Goal: Task Accomplishment & Management: Use online tool/utility

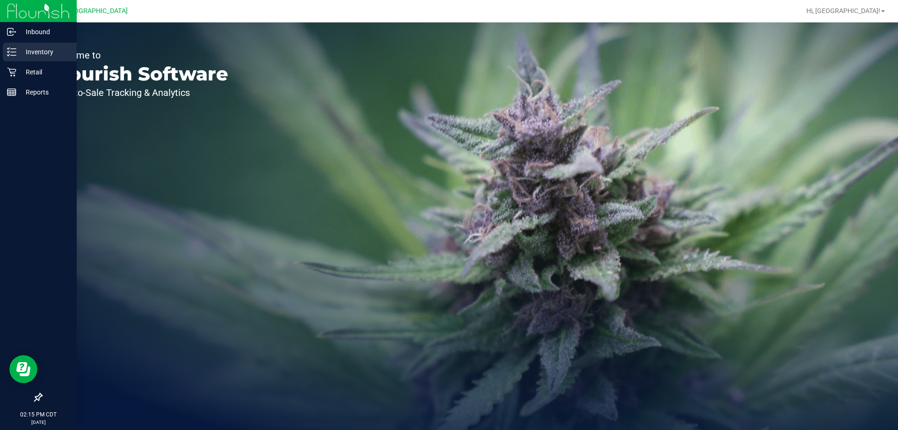
click at [16, 50] on icon at bounding box center [11, 51] width 9 height 9
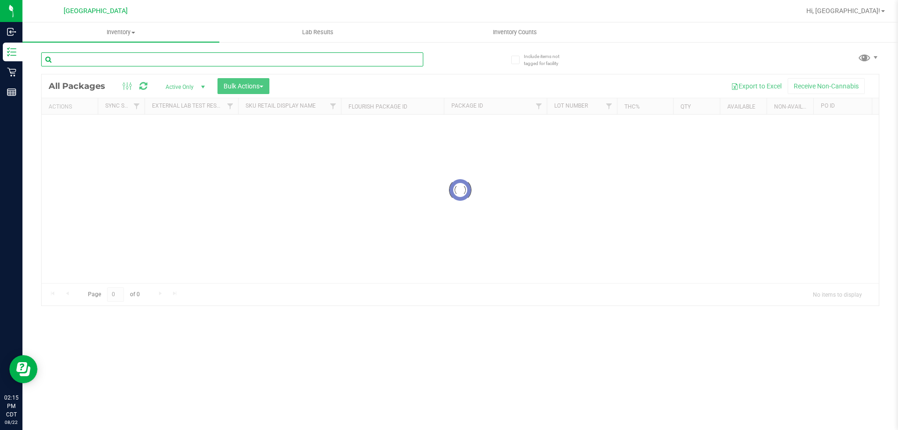
click at [70, 59] on input "text" at bounding box center [232, 59] width 382 height 14
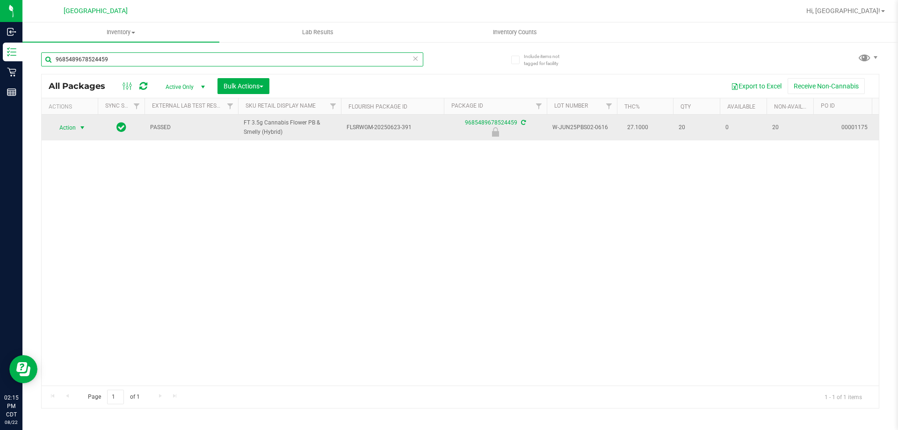
type input "9685489678524459"
click at [83, 129] on span "select" at bounding box center [82, 127] width 7 height 7
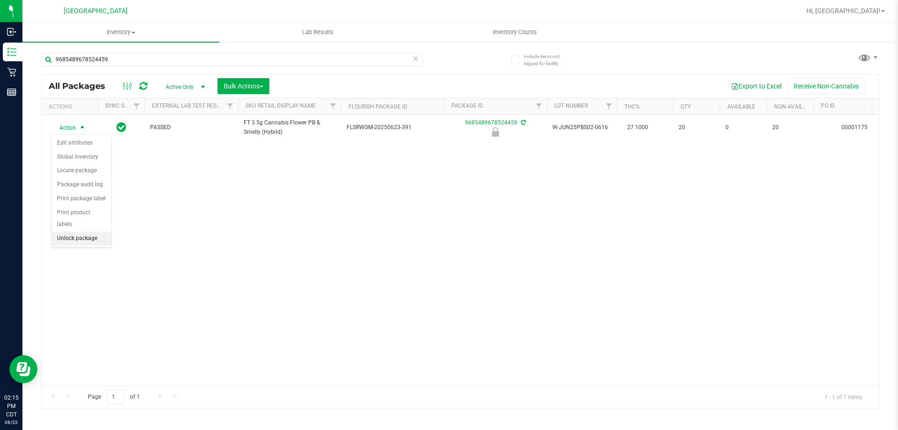
click at [97, 232] on li "Unlock package" at bounding box center [81, 238] width 60 height 14
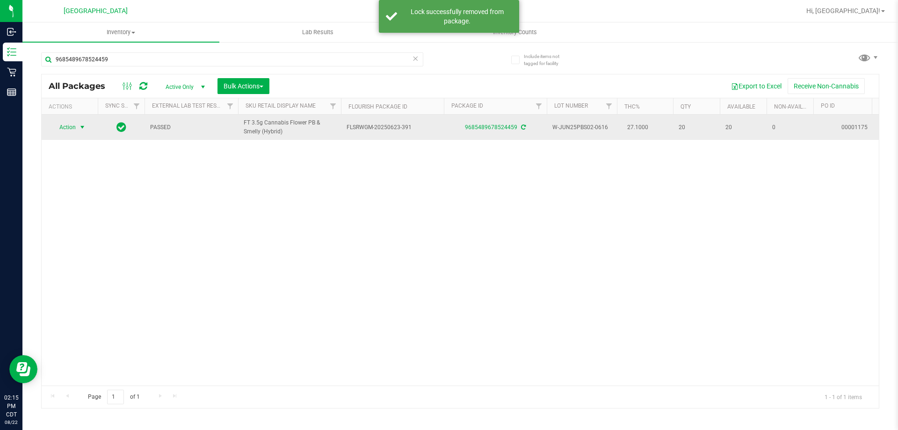
click at [84, 129] on span "select" at bounding box center [82, 126] width 7 height 7
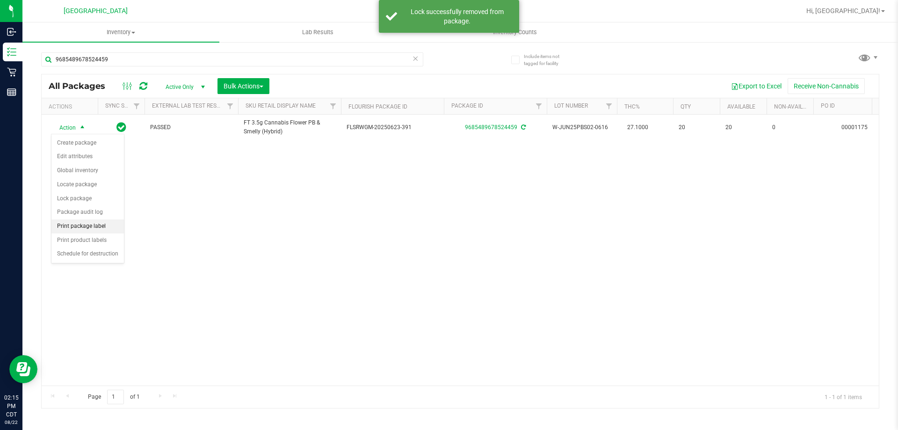
click at [95, 222] on li "Print package label" at bounding box center [87, 226] width 72 height 14
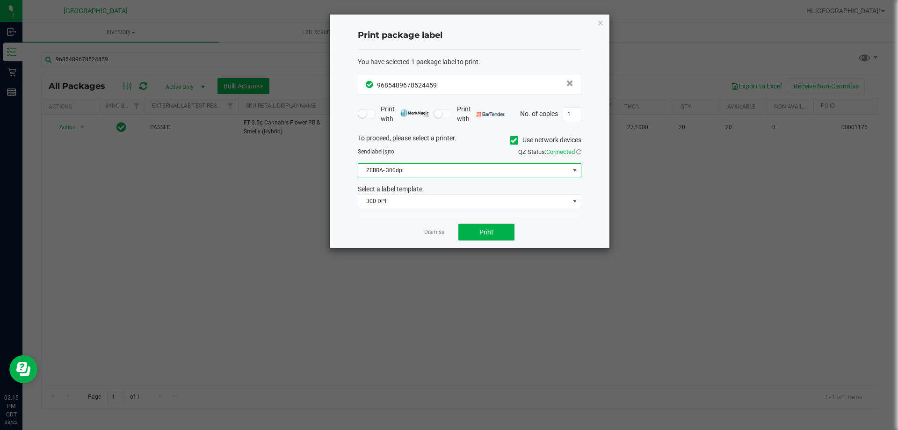
click at [423, 168] on span "ZEBRA- 300dpi" at bounding box center [463, 170] width 211 height 13
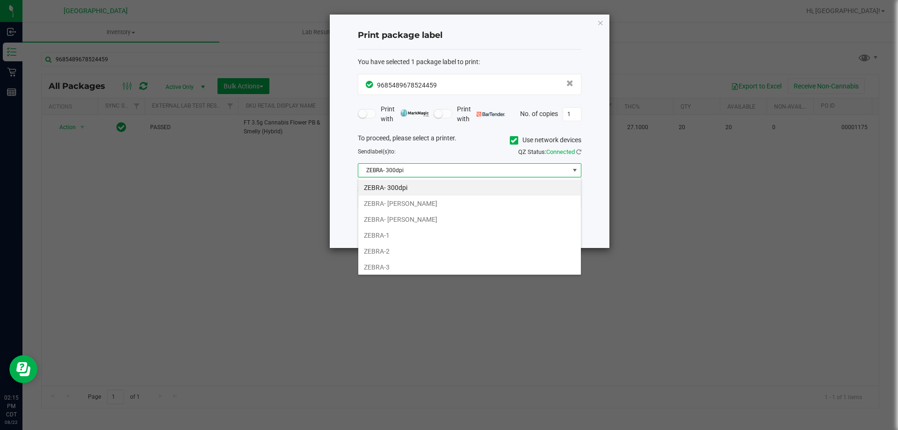
scroll to position [14, 223]
click at [404, 232] on li "ZEBRA-1" at bounding box center [469, 235] width 223 height 16
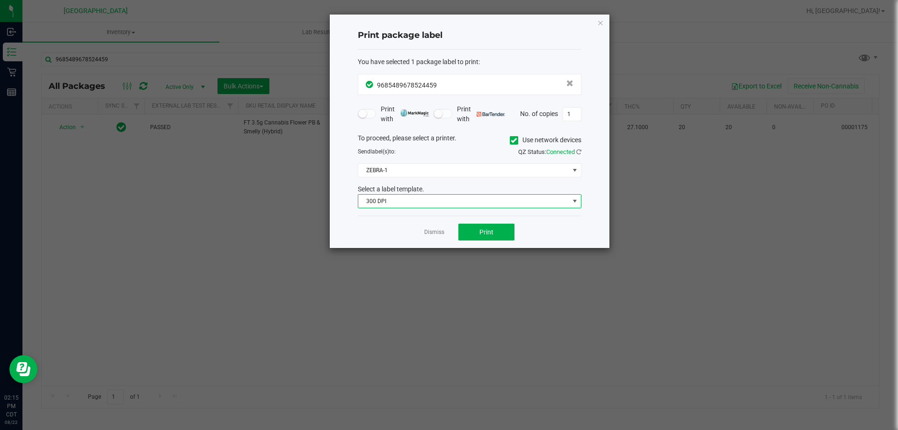
click at [413, 207] on span "300 DPI" at bounding box center [463, 200] width 211 height 13
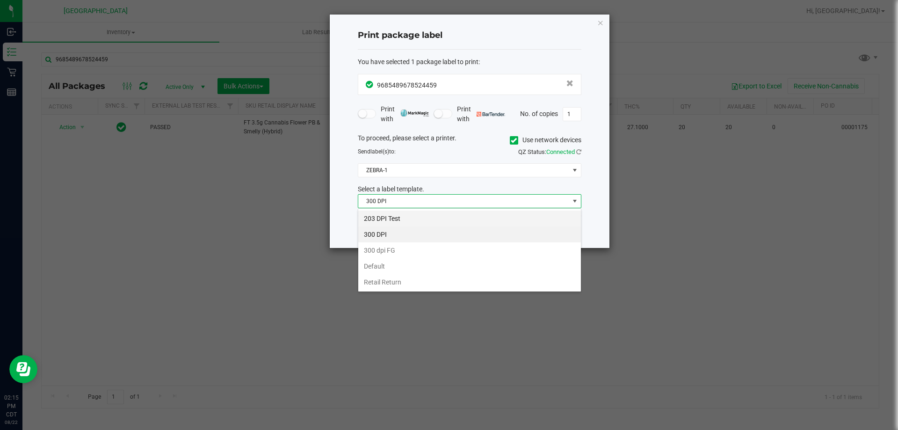
click at [408, 213] on li "203 DPI Test" at bounding box center [469, 218] width 223 height 16
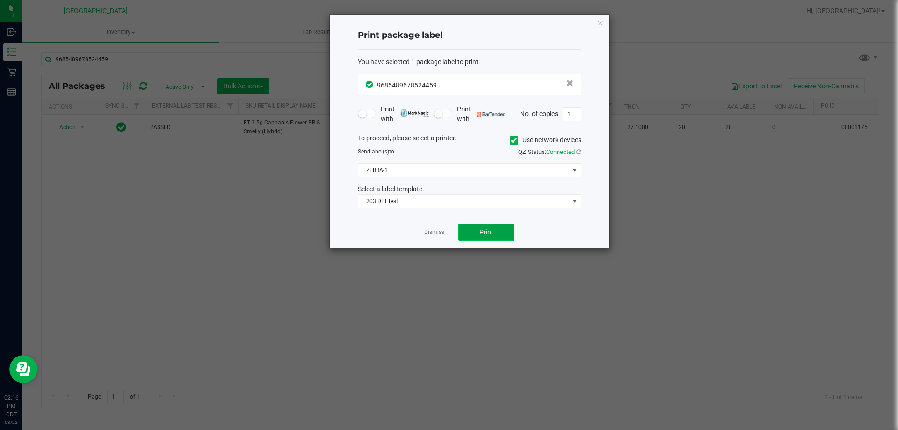
click at [508, 231] on button "Print" at bounding box center [486, 231] width 56 height 17
click at [424, 231] on div "Dismiss Print" at bounding box center [469, 231] width 223 height 32
click at [428, 231] on link "Dismiss" at bounding box center [434, 232] width 20 height 8
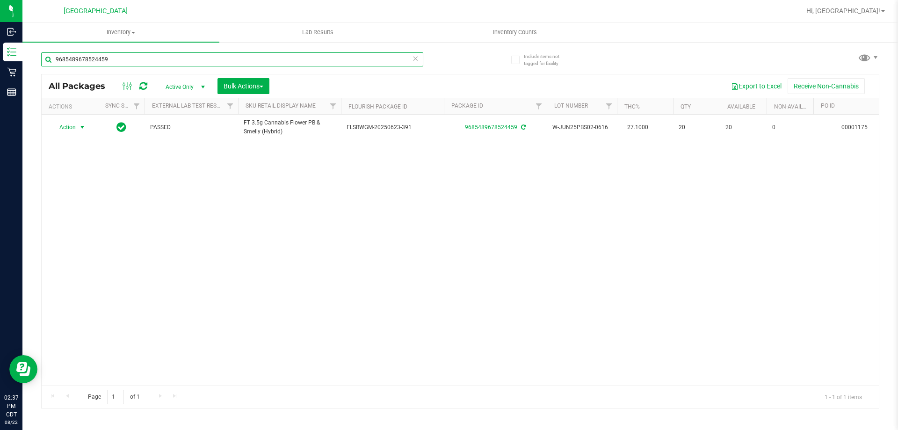
click at [237, 53] on input "9685489678524459" at bounding box center [232, 59] width 382 height 14
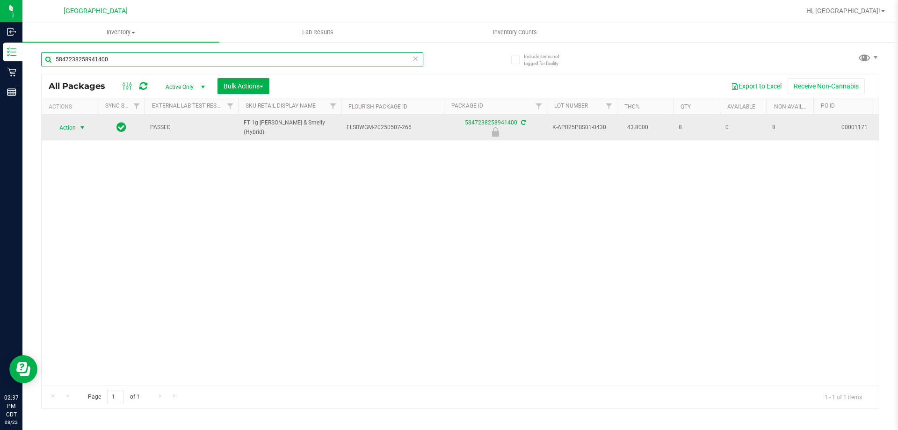
type input "5847238258941400"
click at [65, 126] on span "Action" at bounding box center [63, 127] width 25 height 13
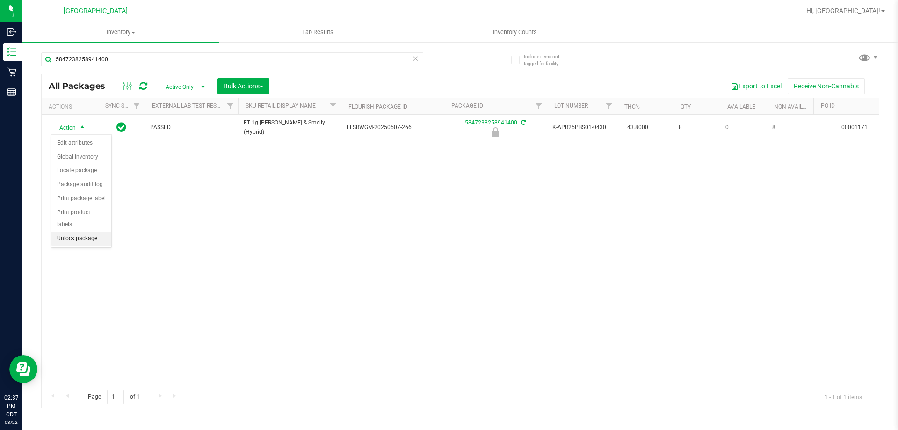
click at [69, 231] on li "Unlock package" at bounding box center [81, 238] width 60 height 14
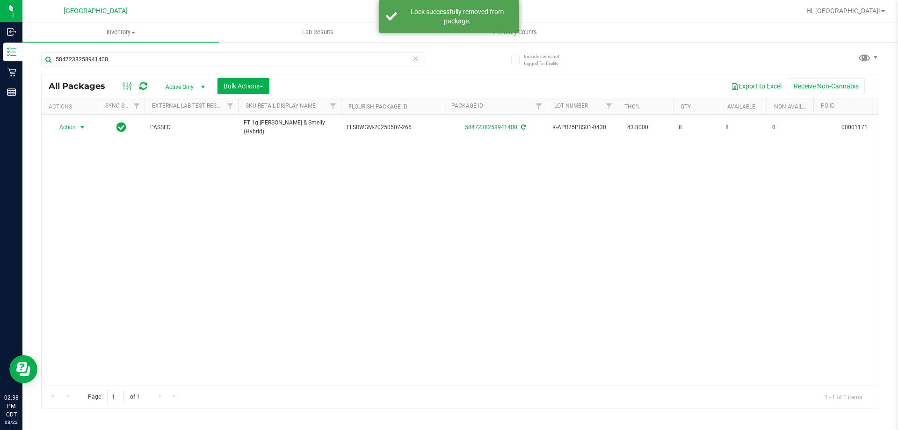
click at [80, 126] on span "select" at bounding box center [82, 126] width 7 height 7
click at [97, 227] on li "Print package label" at bounding box center [87, 224] width 72 height 14
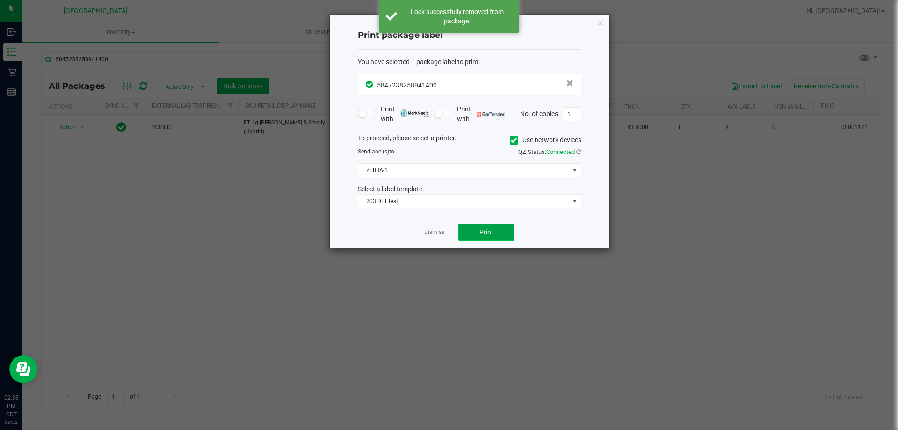
click at [477, 237] on button "Print" at bounding box center [486, 231] width 56 height 17
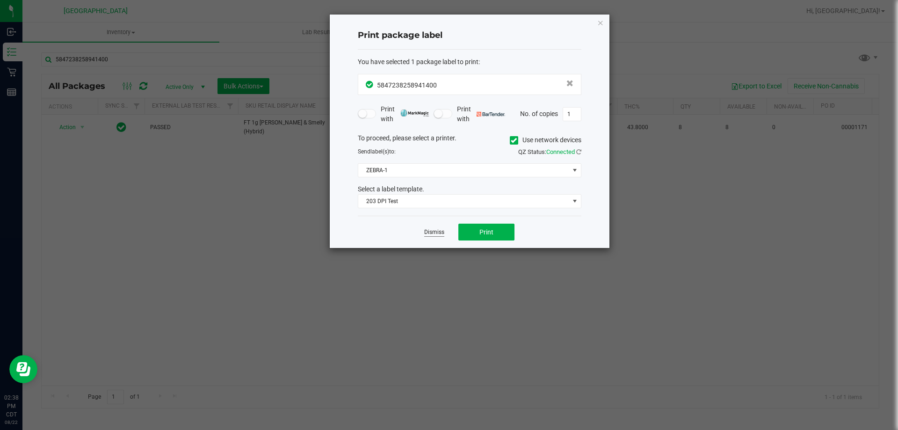
click at [442, 234] on link "Dismiss" at bounding box center [434, 232] width 20 height 8
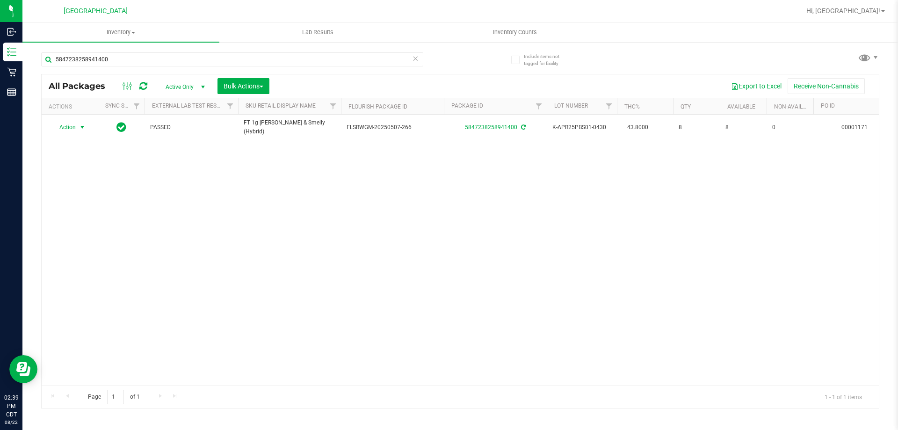
click at [113, 70] on div "5847238258941400" at bounding box center [232, 63] width 382 height 22
click at [113, 60] on input "5847238258941400" at bounding box center [232, 59] width 382 height 14
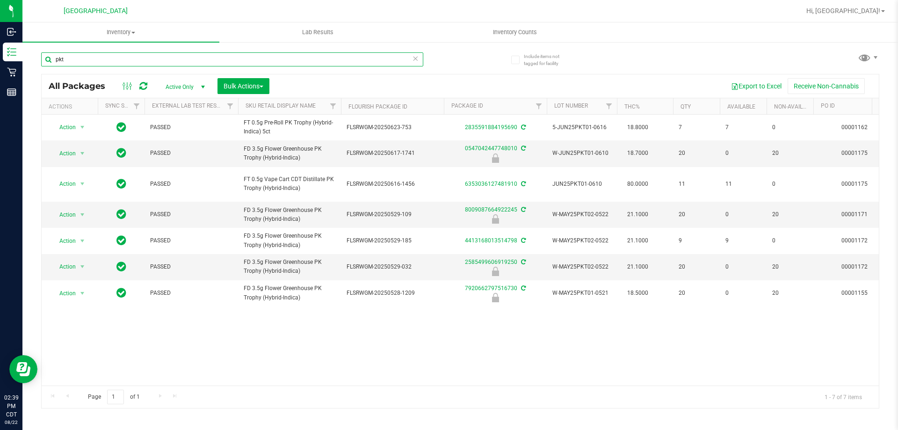
type input "pkt"
click at [134, 58] on input "pkt" at bounding box center [232, 59] width 382 height 14
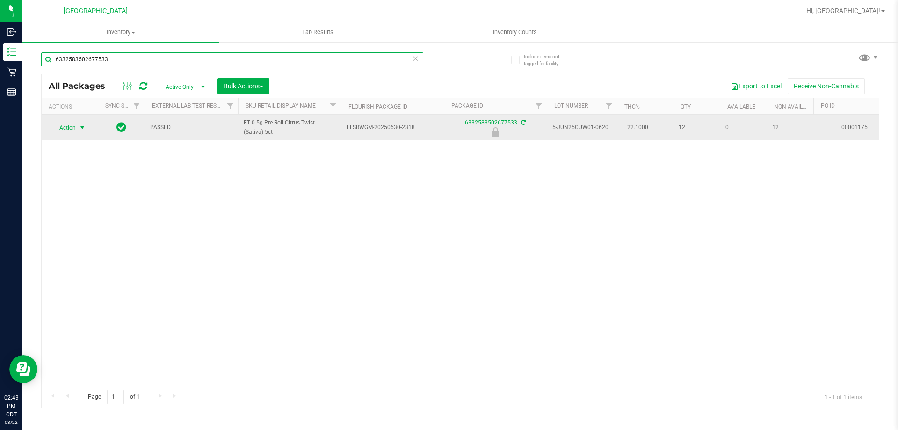
type input "6332583502677533"
click at [77, 129] on span "select" at bounding box center [83, 127] width 12 height 13
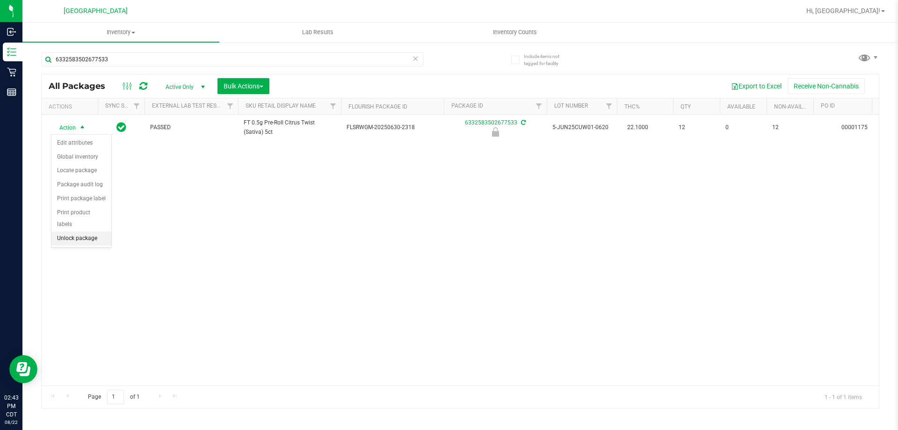
click at [78, 231] on li "Unlock package" at bounding box center [81, 238] width 60 height 14
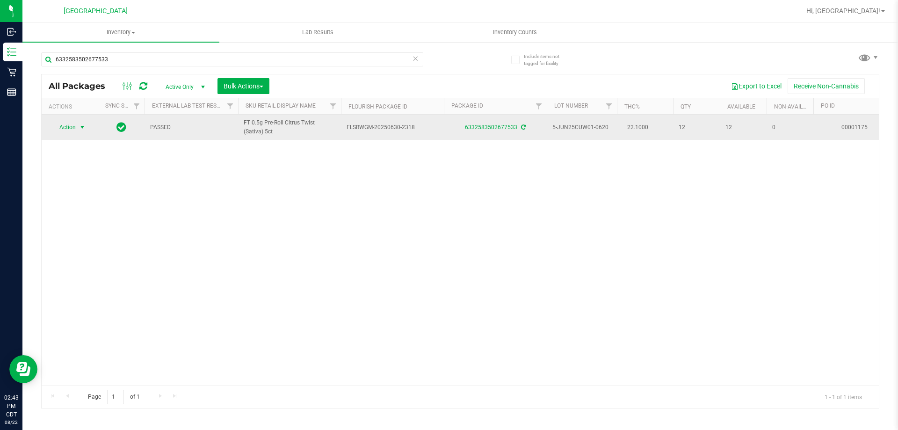
click at [84, 129] on span "select" at bounding box center [82, 126] width 7 height 7
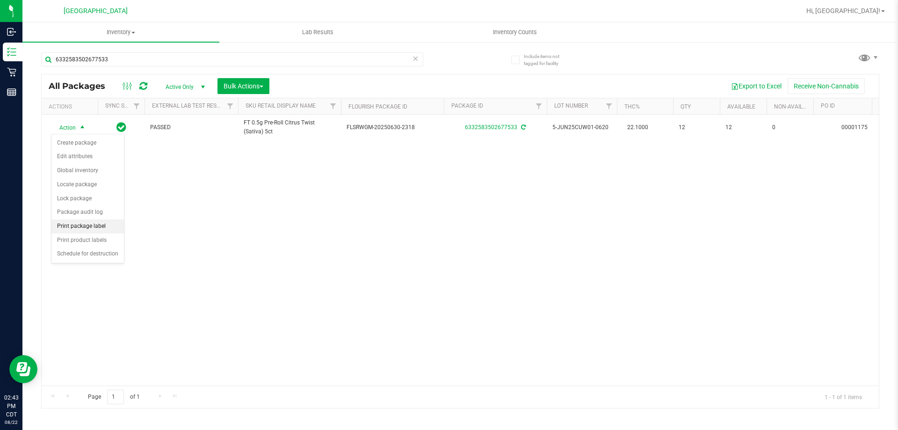
click at [87, 222] on li "Print package label" at bounding box center [87, 226] width 72 height 14
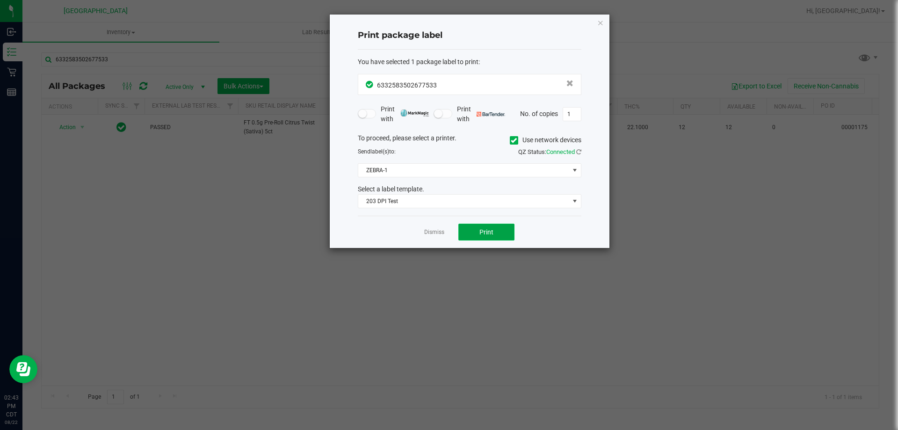
click at [475, 226] on button "Print" at bounding box center [486, 231] width 56 height 17
click at [436, 235] on link "Dismiss" at bounding box center [434, 232] width 20 height 8
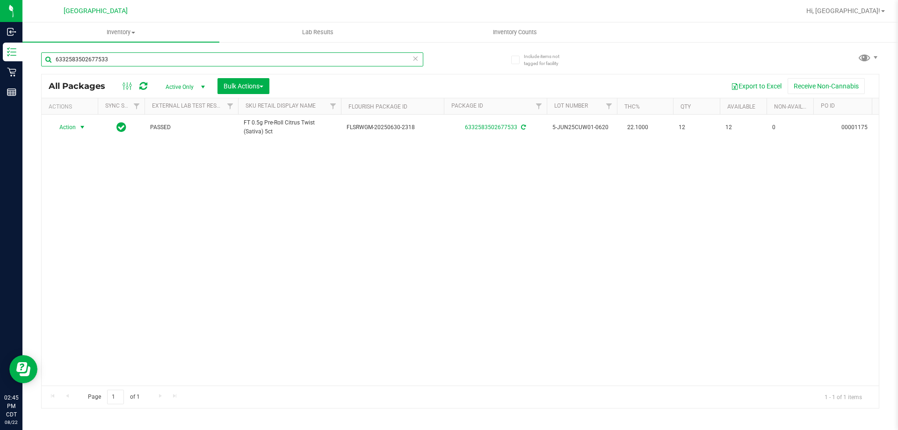
click at [263, 56] on input "6332583502677533" at bounding box center [232, 59] width 382 height 14
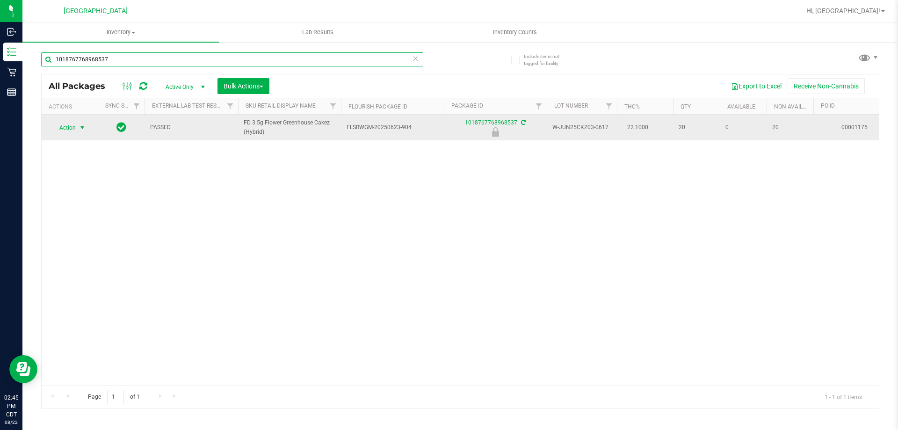
type input "1018767768968537"
click at [77, 131] on span "select" at bounding box center [83, 127] width 12 height 13
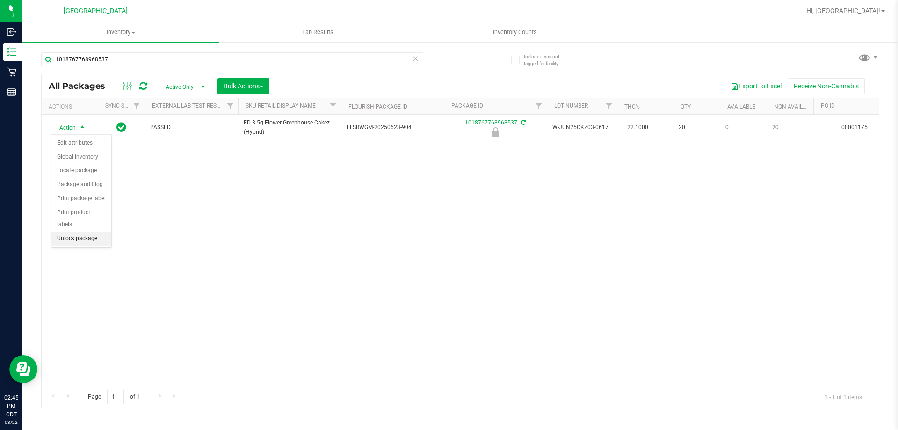
click at [64, 231] on li "Unlock package" at bounding box center [81, 238] width 60 height 14
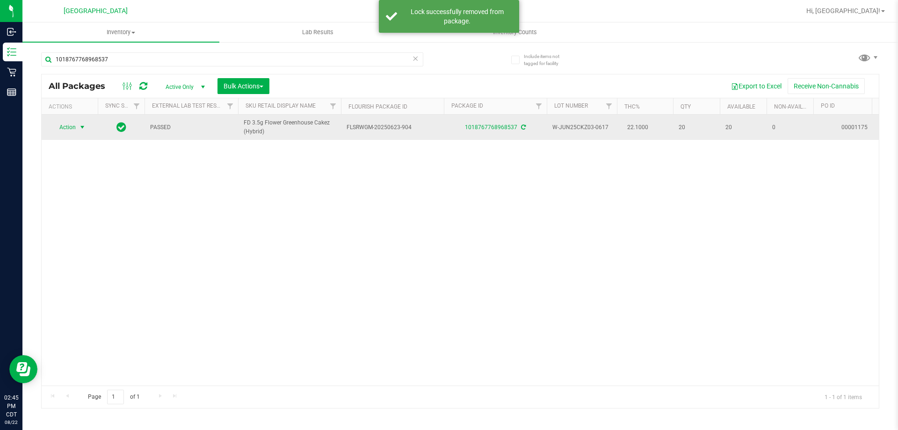
click at [80, 125] on span "select" at bounding box center [82, 126] width 7 height 7
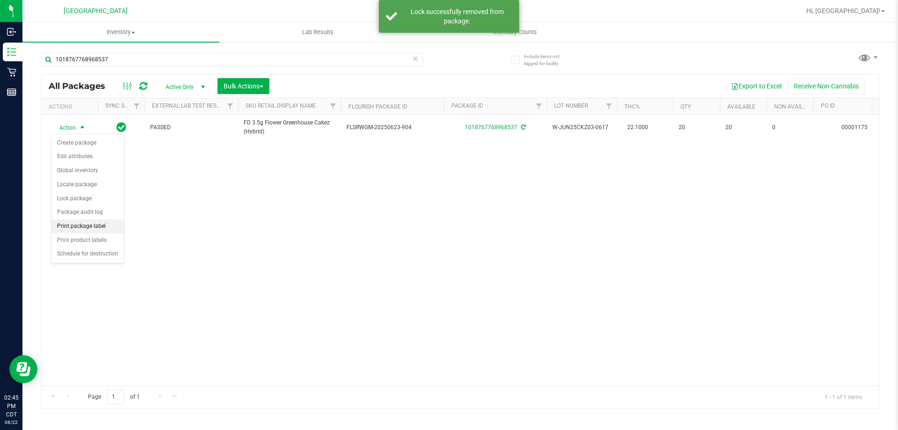
click at [88, 223] on li "Print package label" at bounding box center [87, 226] width 72 height 14
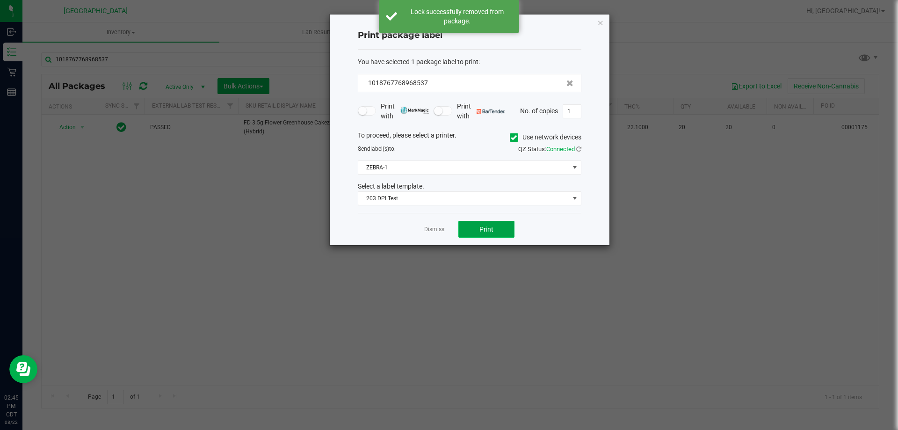
click at [485, 226] on button "Print" at bounding box center [486, 229] width 56 height 17
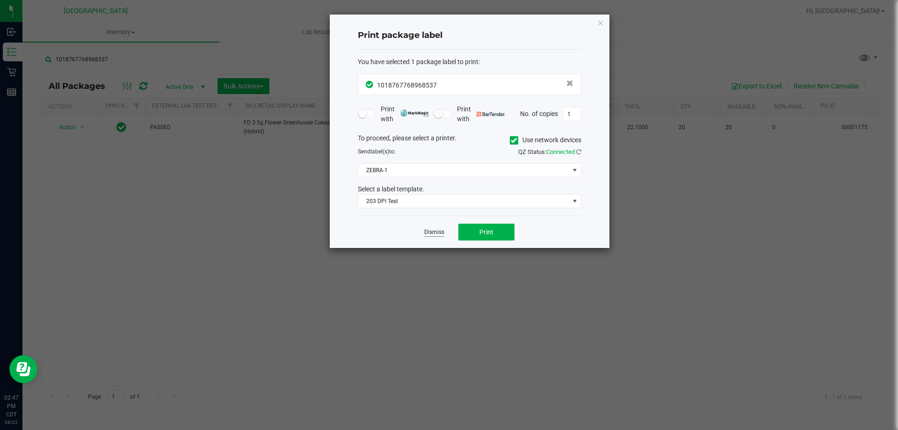
click at [443, 235] on link "Dismiss" at bounding box center [434, 232] width 20 height 8
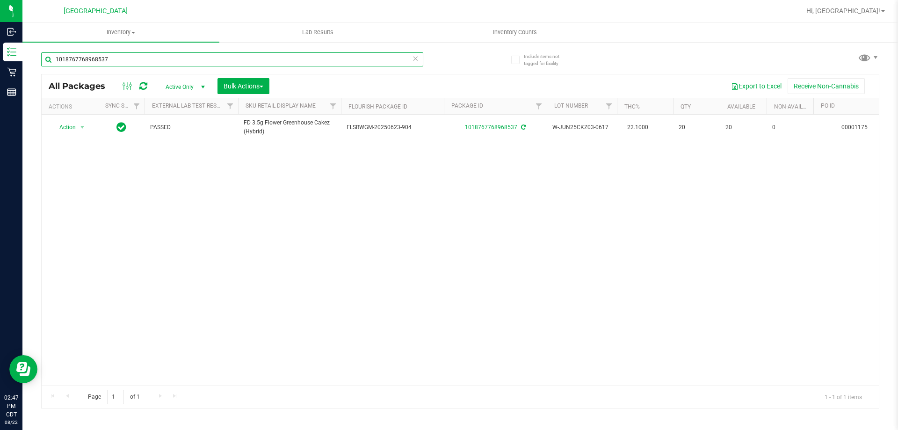
click at [365, 65] on input "1018767768968537" at bounding box center [232, 59] width 382 height 14
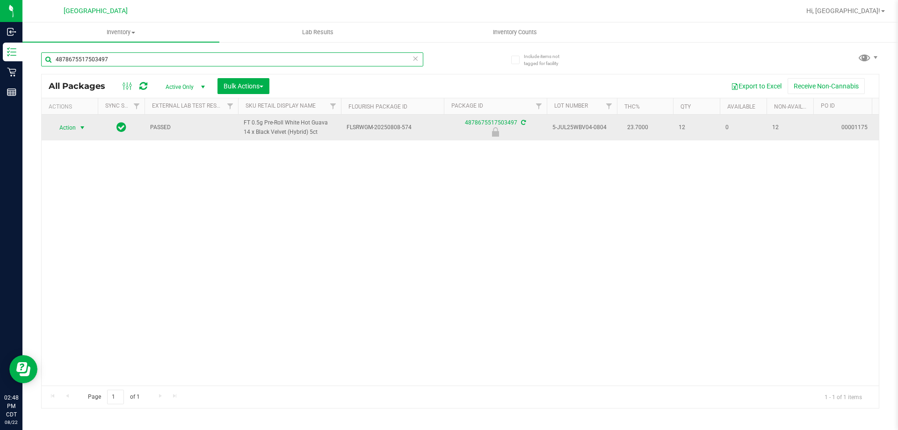
type input "4878675517503497"
click at [83, 132] on span "select" at bounding box center [83, 127] width 12 height 13
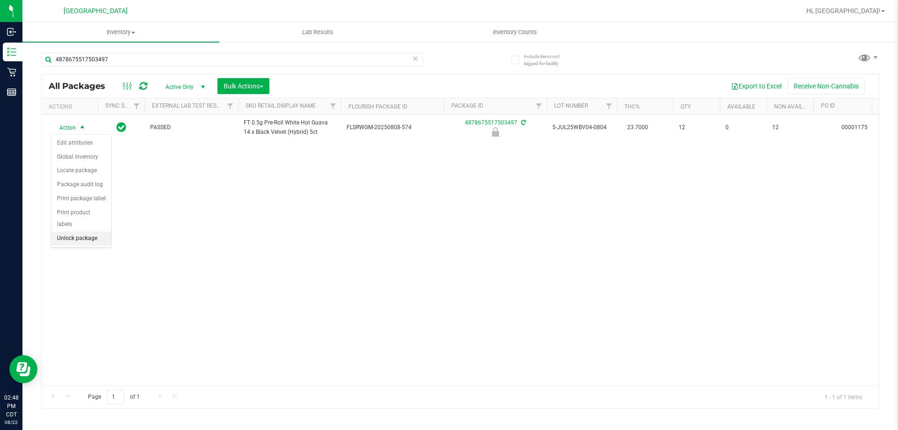
click at [86, 231] on li "Unlock package" at bounding box center [81, 238] width 60 height 14
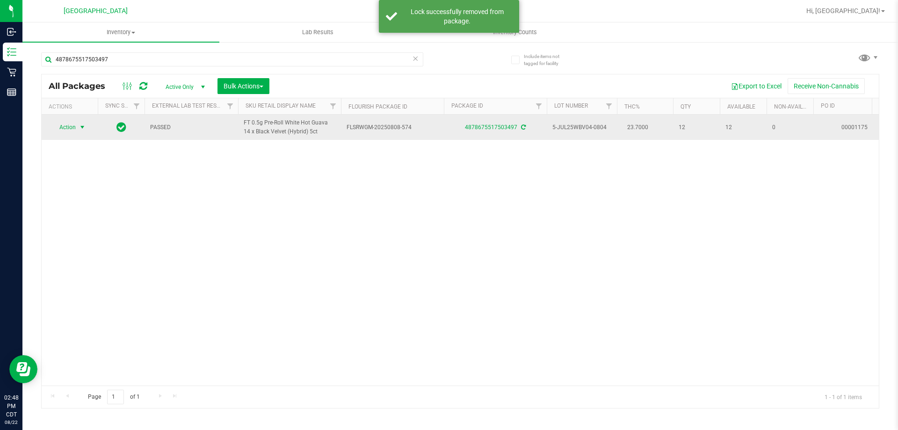
click at [82, 126] on span "select" at bounding box center [82, 126] width 7 height 7
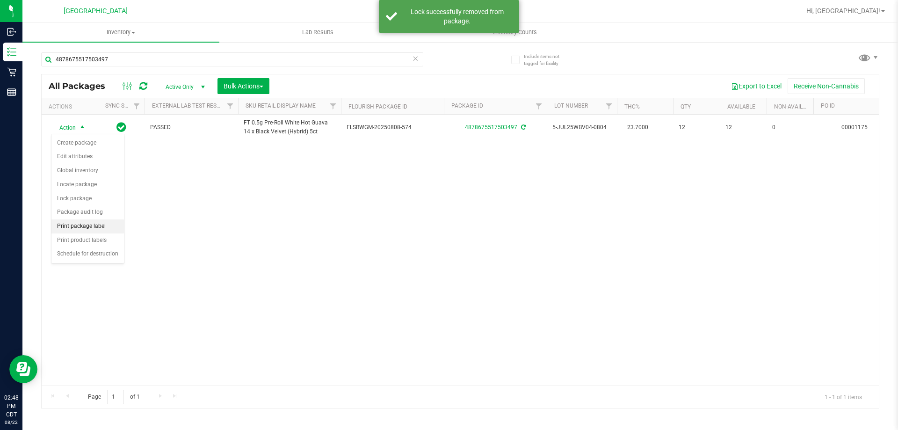
click at [98, 230] on li "Print package label" at bounding box center [87, 226] width 72 height 14
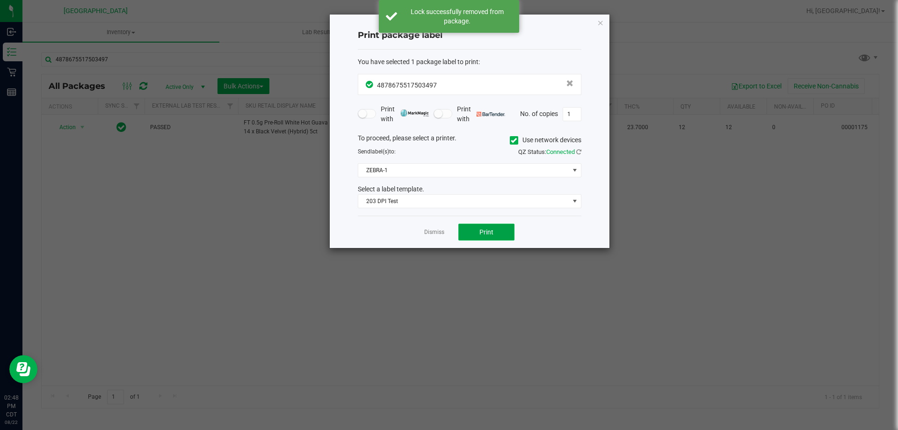
click at [478, 231] on button "Print" at bounding box center [486, 231] width 56 height 17
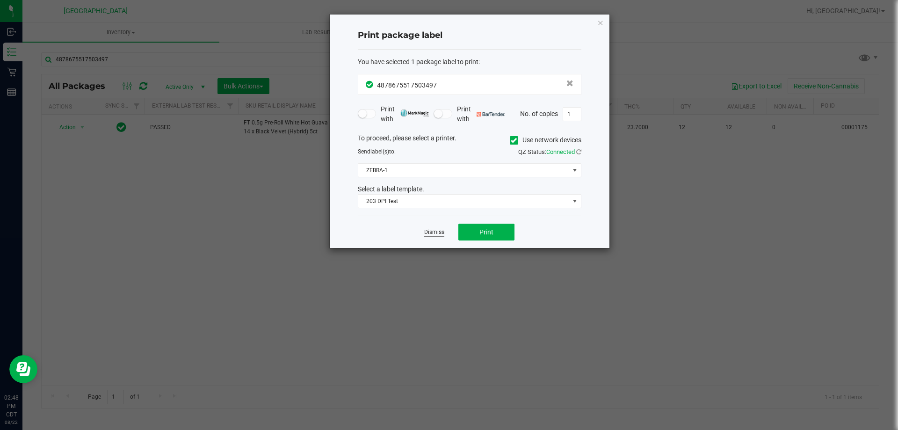
click at [438, 230] on link "Dismiss" at bounding box center [434, 232] width 20 height 8
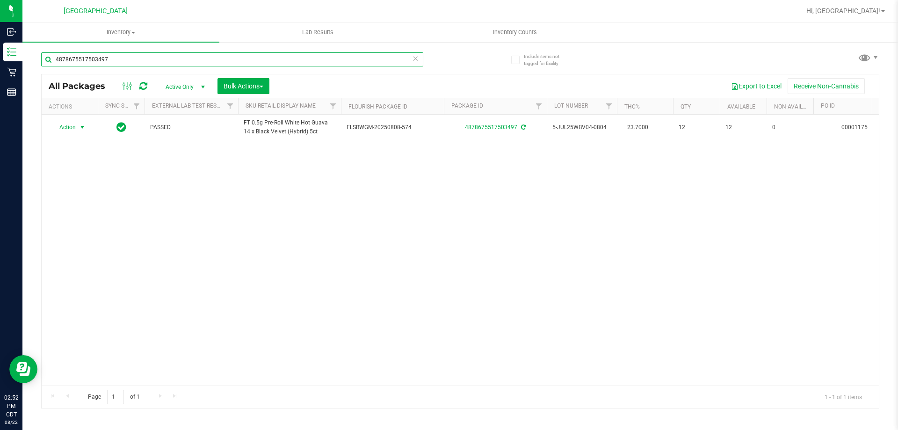
click at [118, 55] on input "4878675517503497" at bounding box center [232, 59] width 382 height 14
type input "cpz"
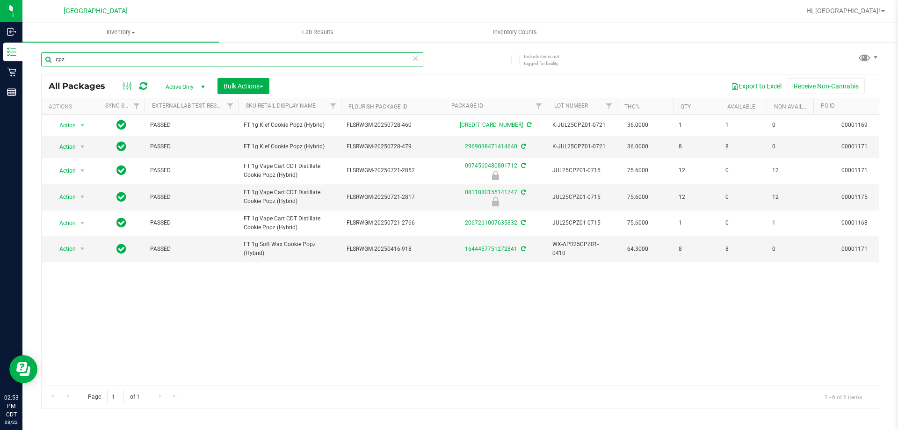
click at [118, 55] on input "cpz" at bounding box center [232, 59] width 382 height 14
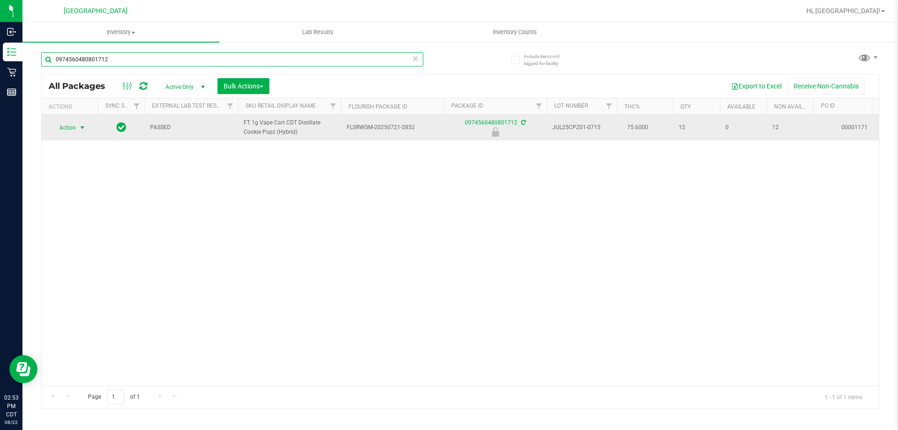
type input "0974560480801712"
click at [81, 128] on span "select" at bounding box center [82, 127] width 7 height 7
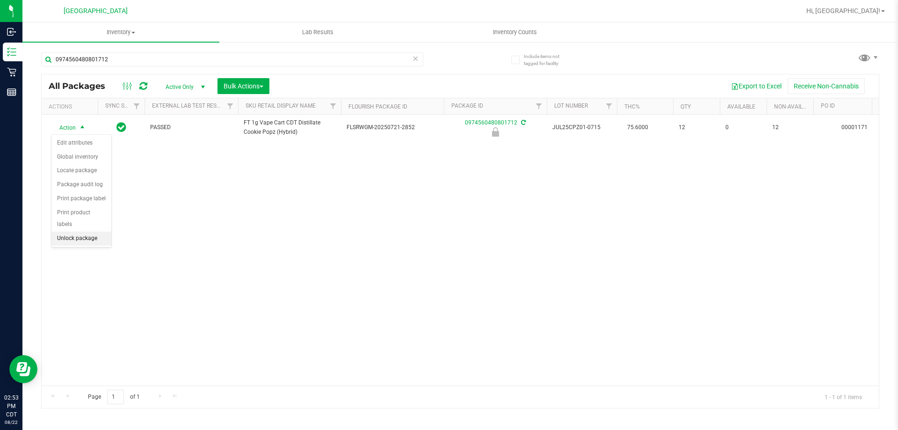
click at [70, 231] on li "Unlock package" at bounding box center [81, 238] width 60 height 14
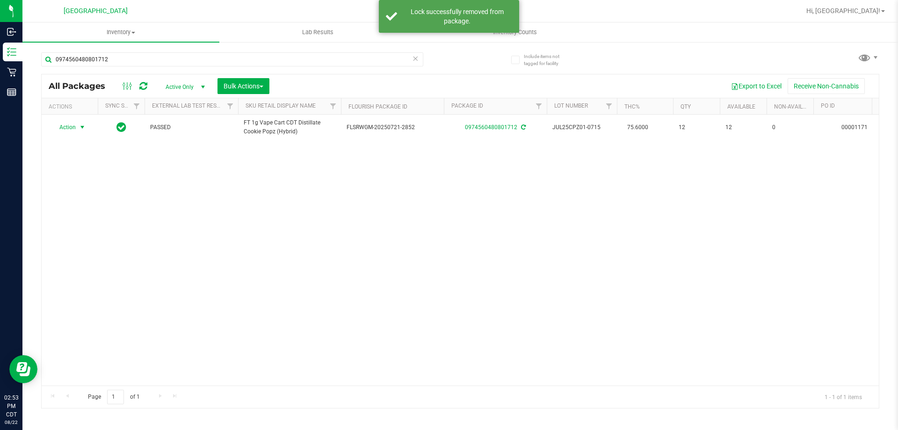
click at [86, 125] on span "select" at bounding box center [83, 127] width 12 height 13
click at [99, 223] on li "Print package label" at bounding box center [87, 226] width 72 height 14
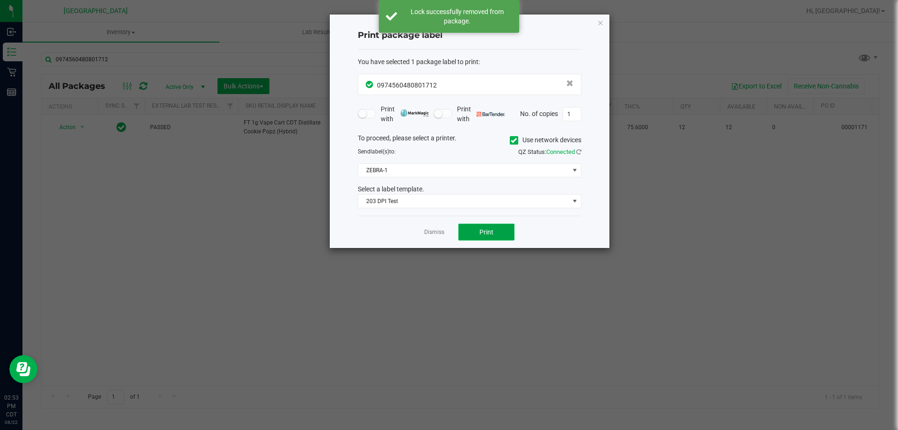
click at [496, 235] on button "Print" at bounding box center [486, 231] width 56 height 17
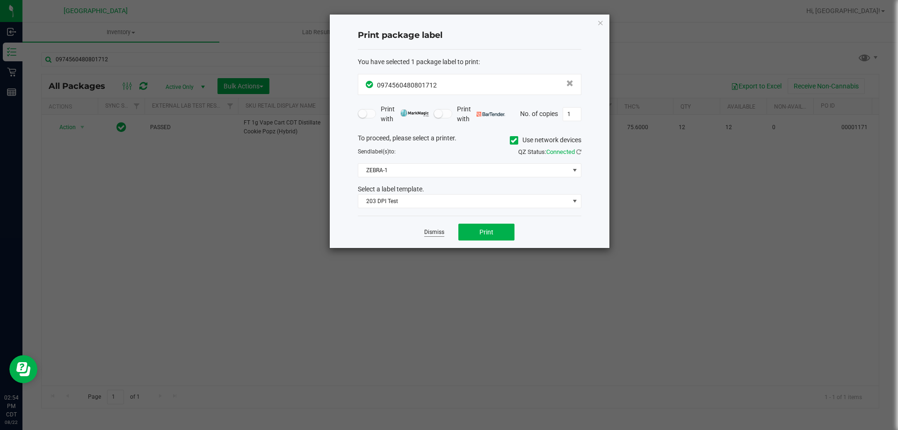
click at [428, 228] on link "Dismiss" at bounding box center [434, 232] width 20 height 8
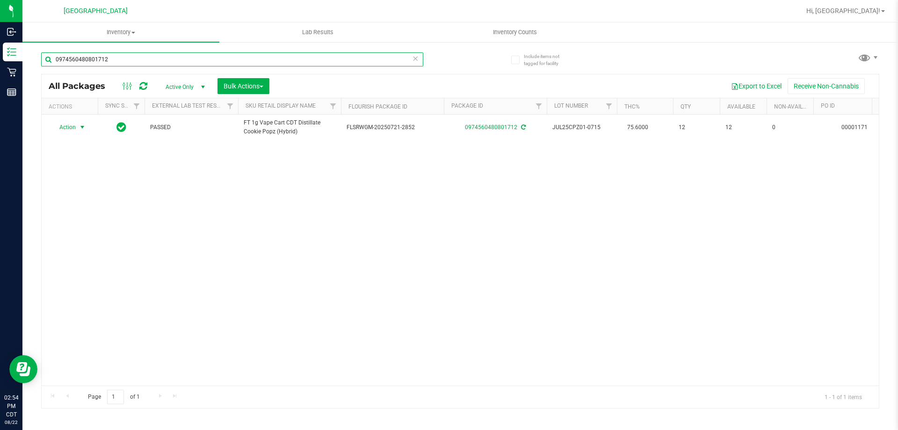
click at [117, 61] on input "0974560480801712" at bounding box center [232, 59] width 382 height 14
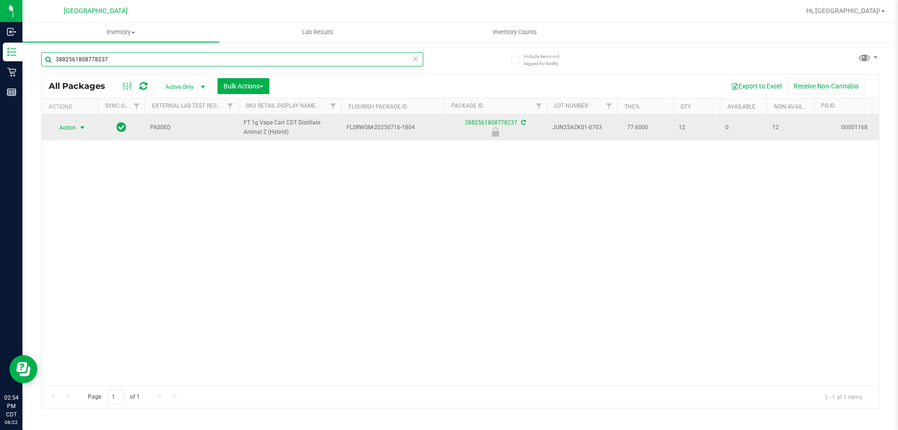
type input "3882561808778237"
click at [88, 127] on span "select" at bounding box center [83, 127] width 12 height 13
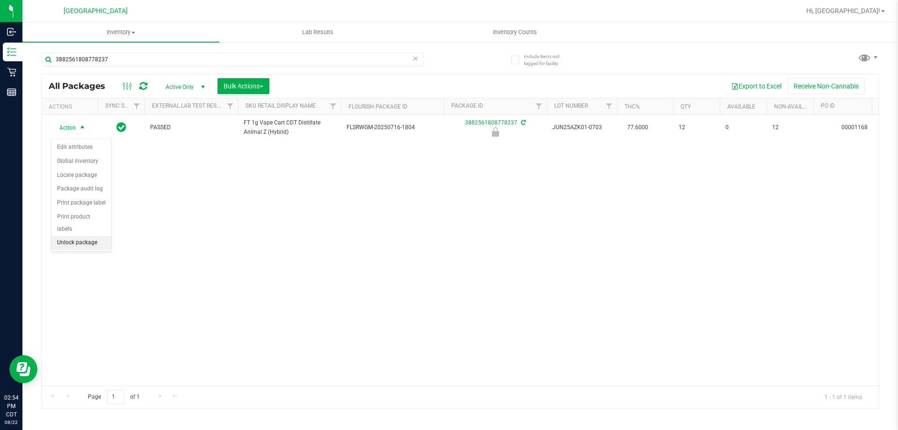
click at [77, 236] on li "Unlock package" at bounding box center [81, 243] width 60 height 14
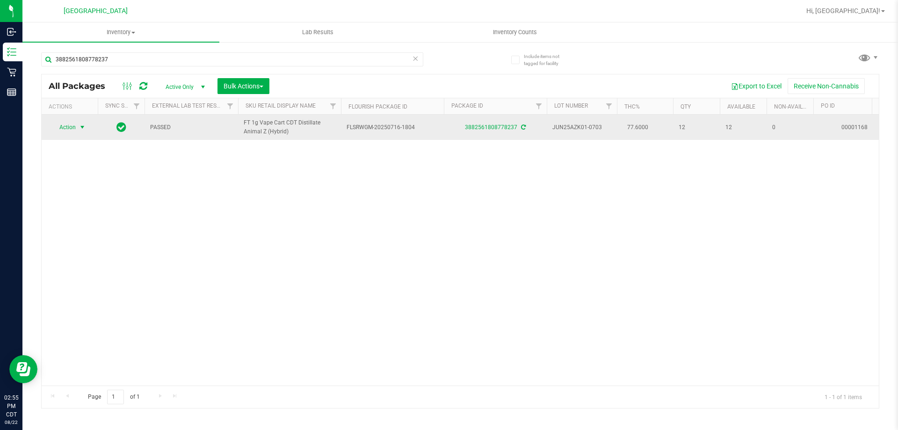
click at [76, 134] on span "Action" at bounding box center [63, 127] width 25 height 13
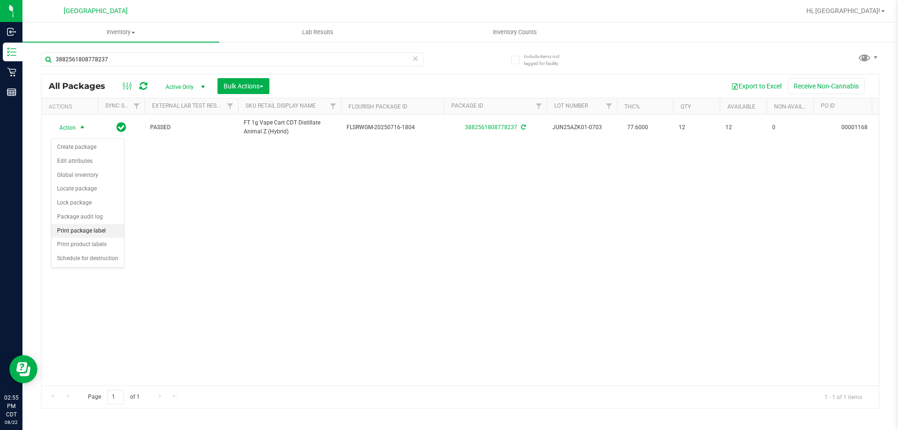
click at [99, 237] on li "Print package label" at bounding box center [87, 231] width 72 height 14
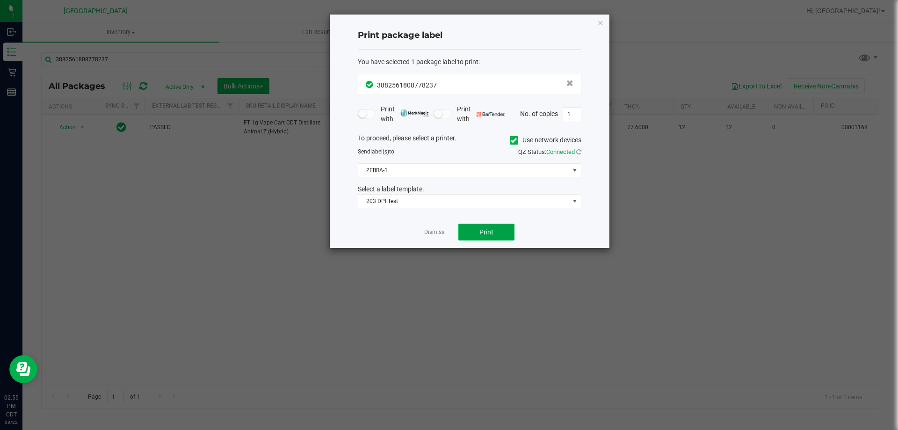
click at [486, 232] on span "Print" at bounding box center [486, 231] width 14 height 7
click at [432, 229] on link "Dismiss" at bounding box center [434, 232] width 20 height 8
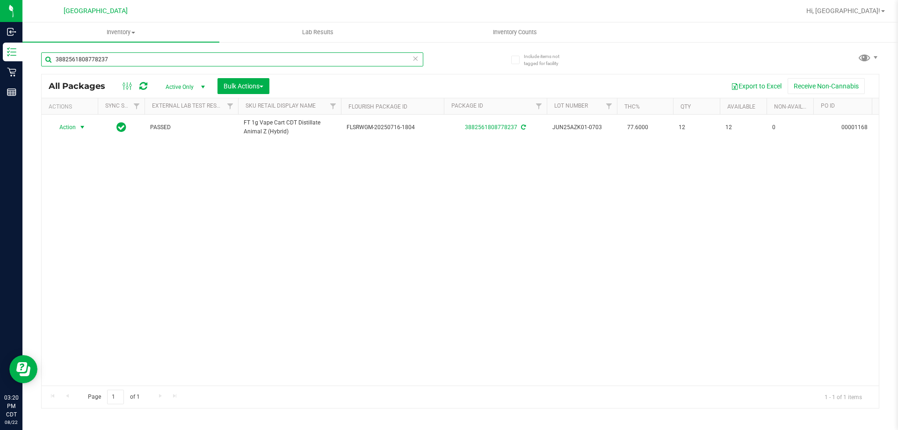
click at [142, 59] on input "3882561808778237" at bounding box center [232, 59] width 382 height 14
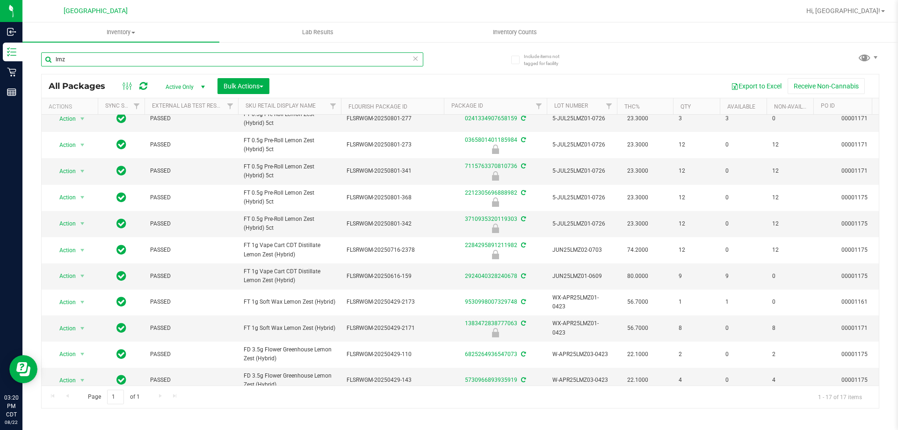
scroll to position [28, 0]
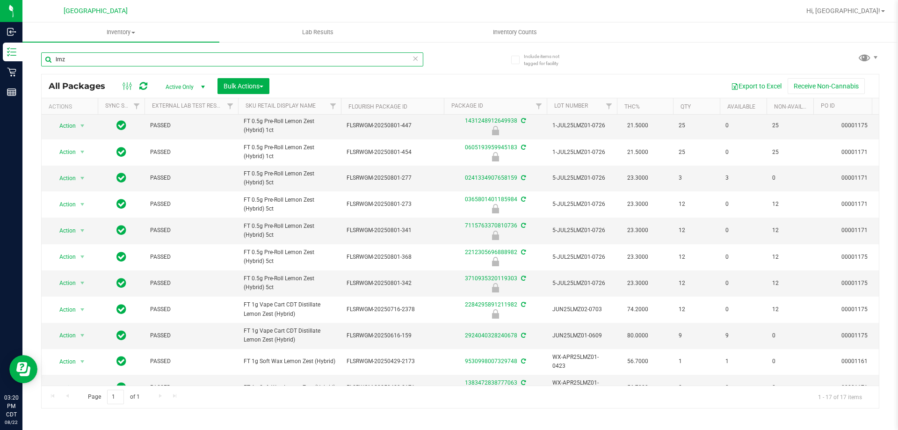
type input "lmz"
click at [152, 51] on div "lmz" at bounding box center [250, 59] width 419 height 30
drag, startPoint x: 152, startPoint y: 51, endPoint x: 147, endPoint y: 54, distance: 5.9
click at [152, 50] on div "lmz" at bounding box center [250, 59] width 419 height 30
click at [147, 54] on input "lmz" at bounding box center [232, 59] width 382 height 14
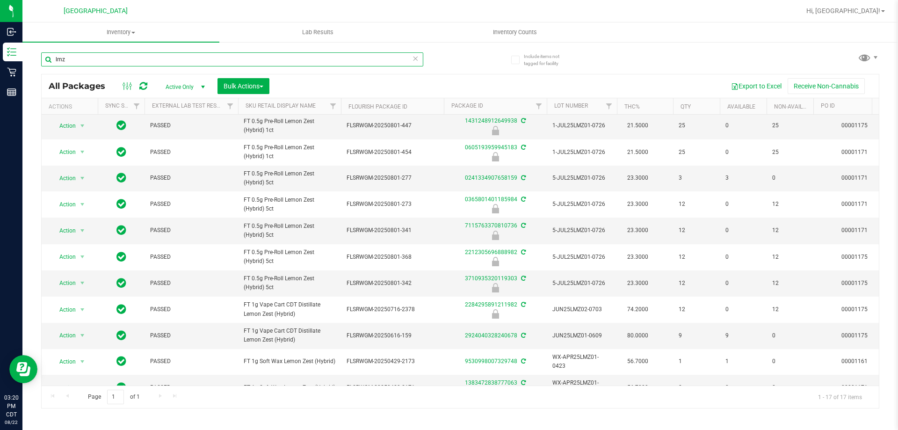
click at [147, 54] on input "lmz" at bounding box center [232, 59] width 382 height 14
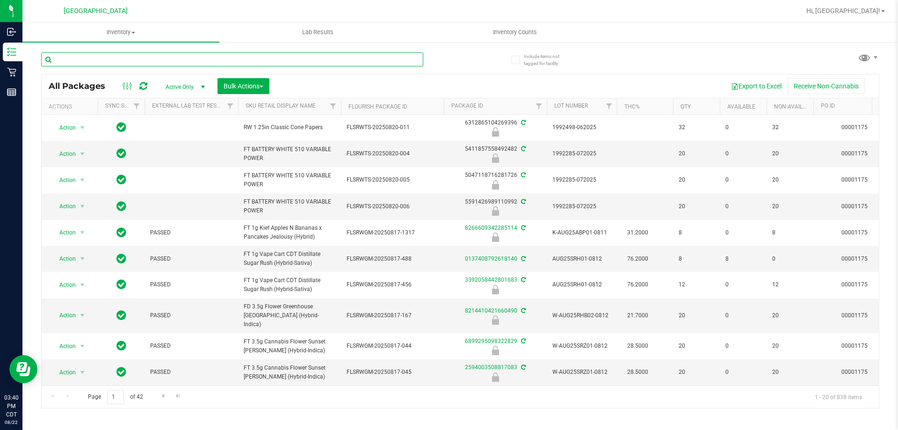
paste input "FT 1g Kief Truffle Two Step (Hybrid)"
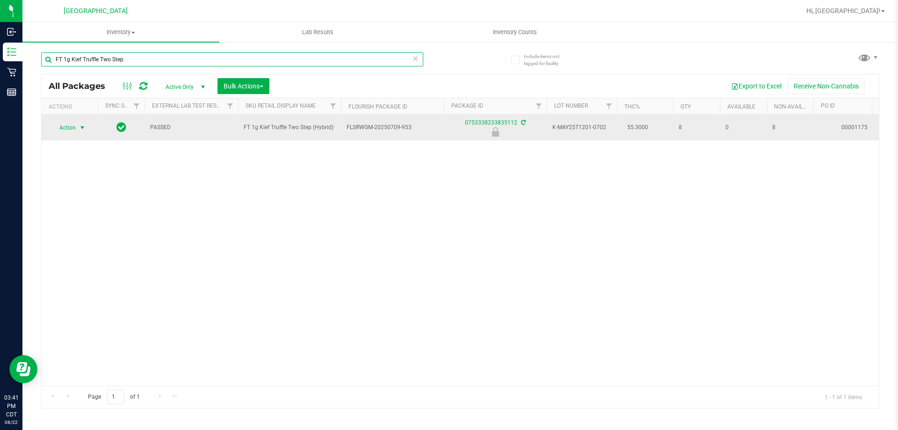
type input "FT 1g Kief Truffle Two Step"
click at [69, 131] on span "Action" at bounding box center [63, 127] width 25 height 13
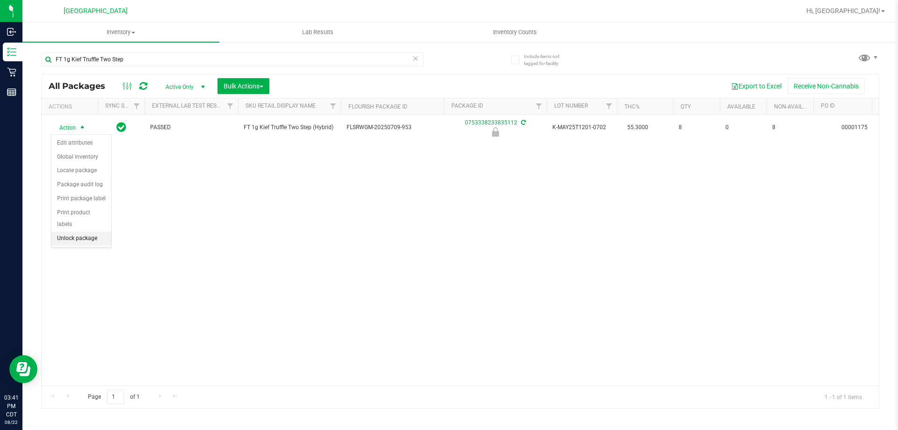
click at [71, 233] on li "Unlock package" at bounding box center [81, 238] width 60 height 14
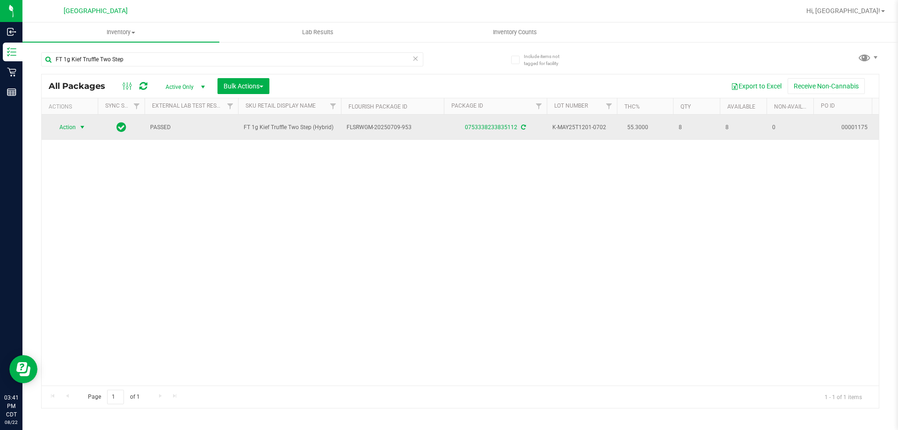
click at [60, 129] on span "Action" at bounding box center [63, 127] width 25 height 13
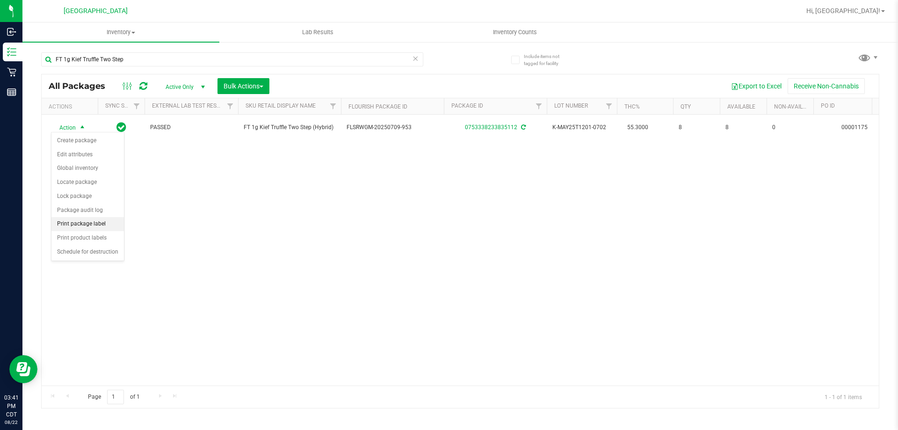
click at [79, 222] on li "Print package label" at bounding box center [87, 224] width 72 height 14
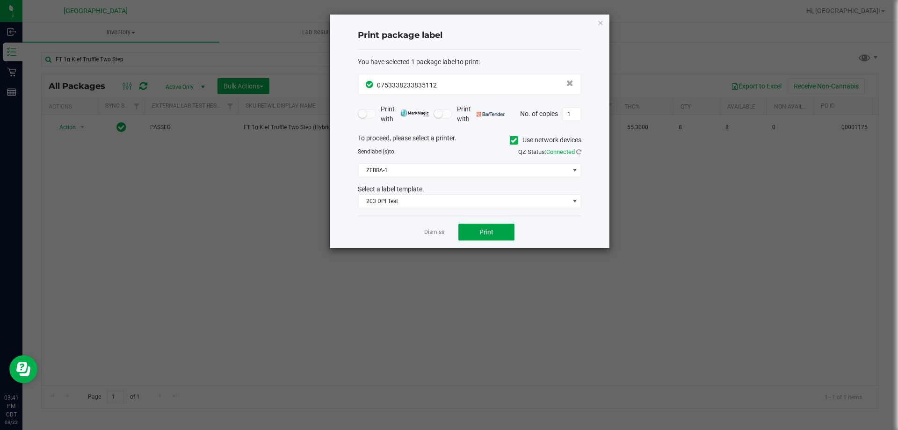
click at [481, 224] on button "Print" at bounding box center [486, 231] width 56 height 17
click at [432, 228] on link "Dismiss" at bounding box center [434, 232] width 20 height 8
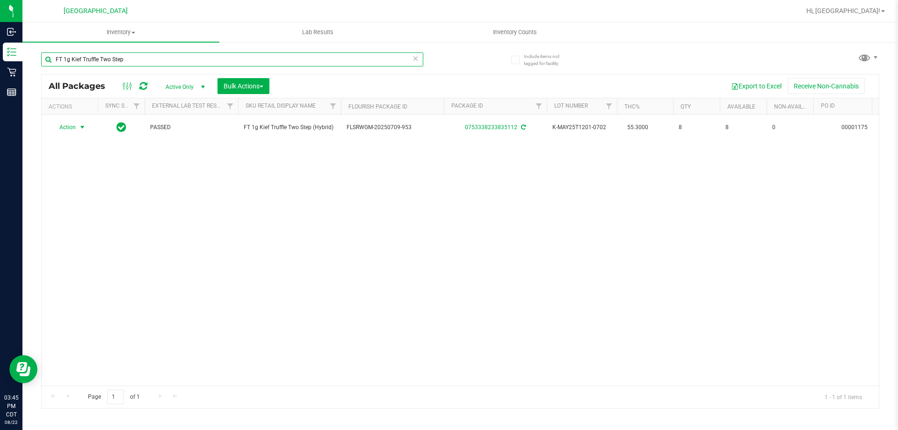
click at [256, 57] on input "FT 1g Kief Truffle Two Step" at bounding box center [232, 59] width 382 height 14
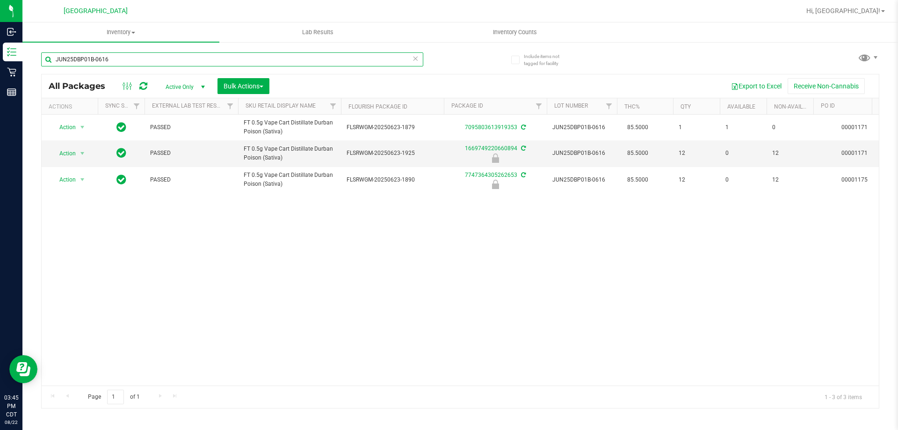
type input "JUN25DBP01B-0616"
click at [162, 69] on div "JUN25DBP01B-0616" at bounding box center [232, 63] width 382 height 22
click at [162, 62] on input "JUN25DBP01B-0616" at bounding box center [232, 59] width 382 height 14
click at [180, 86] on span "Active Only" at bounding box center [183, 86] width 51 height 13
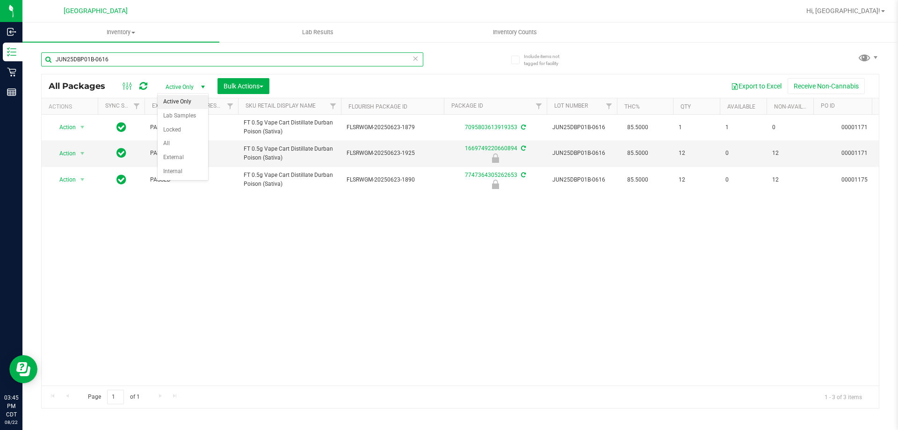
click at [175, 53] on input "JUN25DBP01B-0616" at bounding box center [232, 59] width 382 height 14
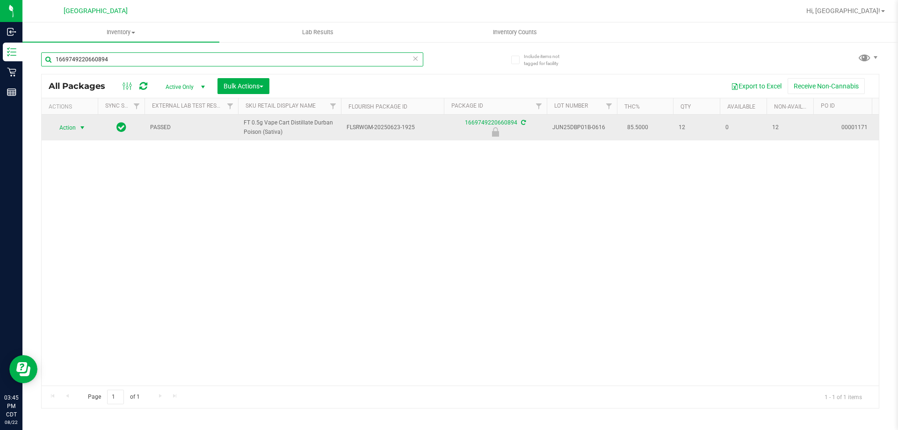
type input "1669749220660894"
click at [80, 127] on span "select" at bounding box center [82, 127] width 7 height 7
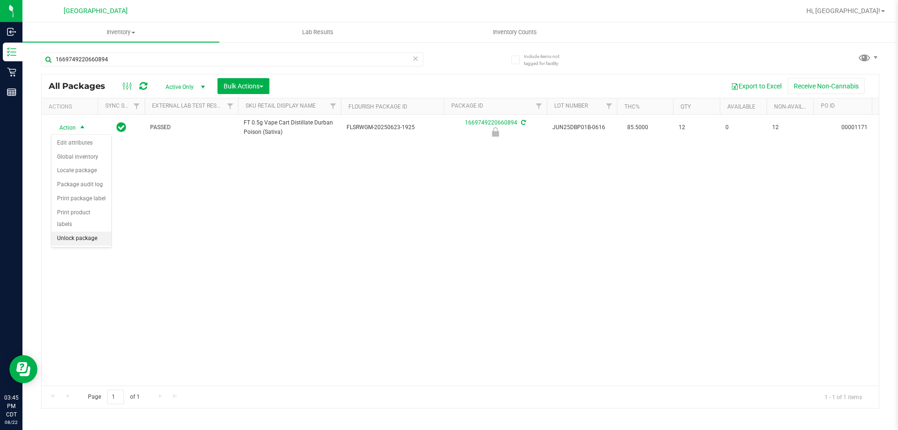
click at [65, 233] on li "Unlock package" at bounding box center [81, 238] width 60 height 14
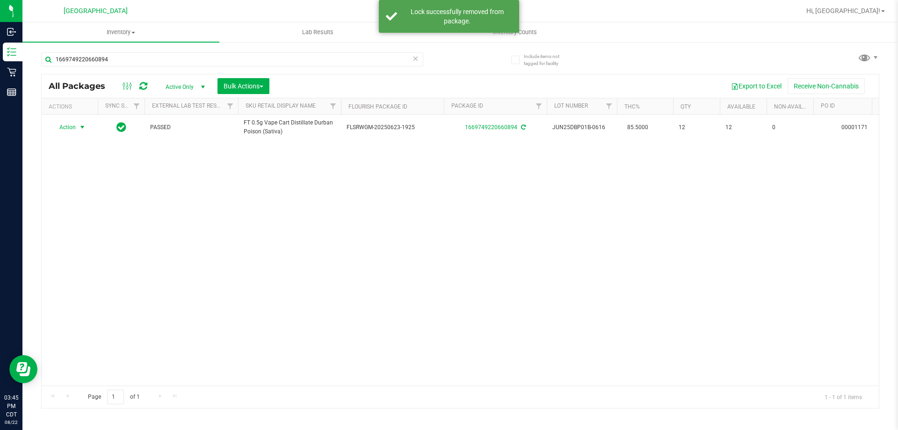
click at [81, 125] on span "select" at bounding box center [82, 126] width 7 height 7
click at [86, 223] on li "Print package label" at bounding box center [87, 226] width 72 height 14
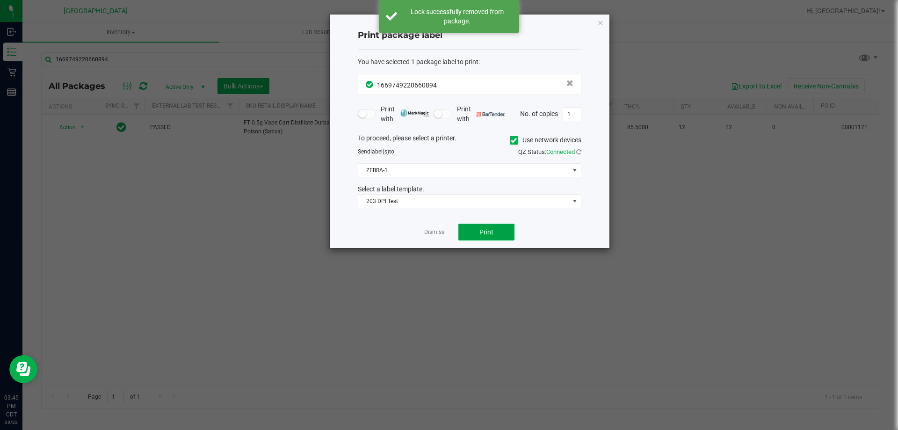
click at [496, 230] on button "Print" at bounding box center [486, 231] width 56 height 17
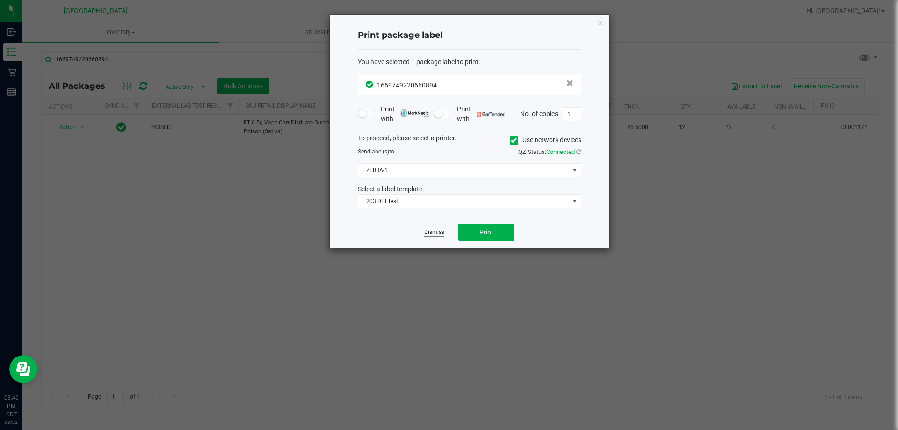
click at [442, 232] on link "Dismiss" at bounding box center [434, 232] width 20 height 8
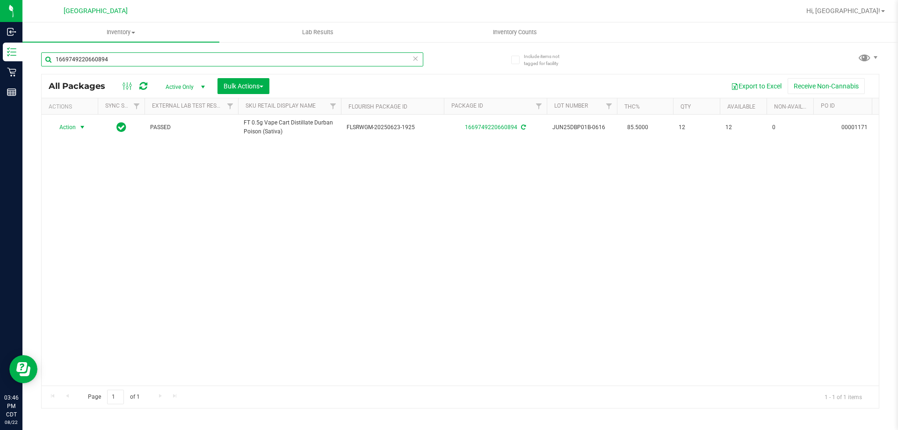
click at [304, 65] on input "1669749220660894" at bounding box center [232, 59] width 382 height 14
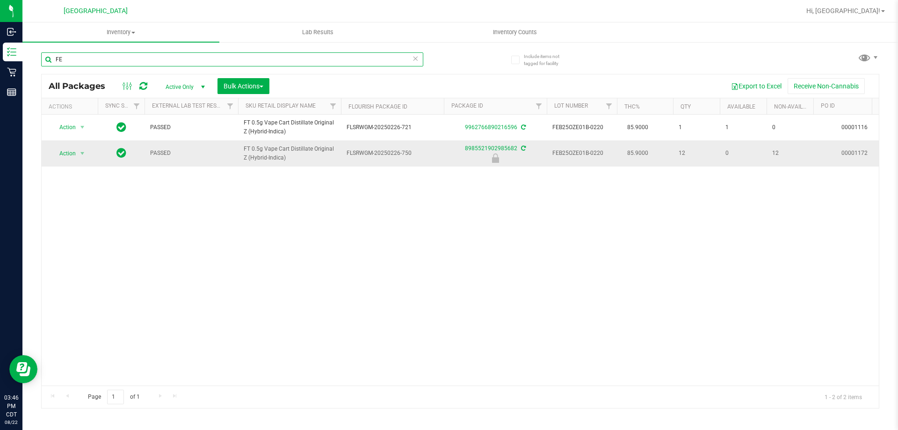
type input "F"
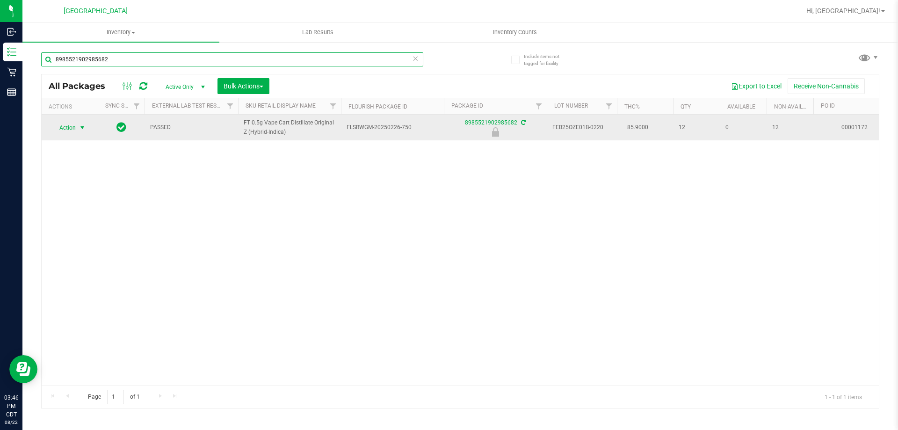
type input "8985521902985682"
click at [80, 130] on span "select" at bounding box center [82, 127] width 7 height 7
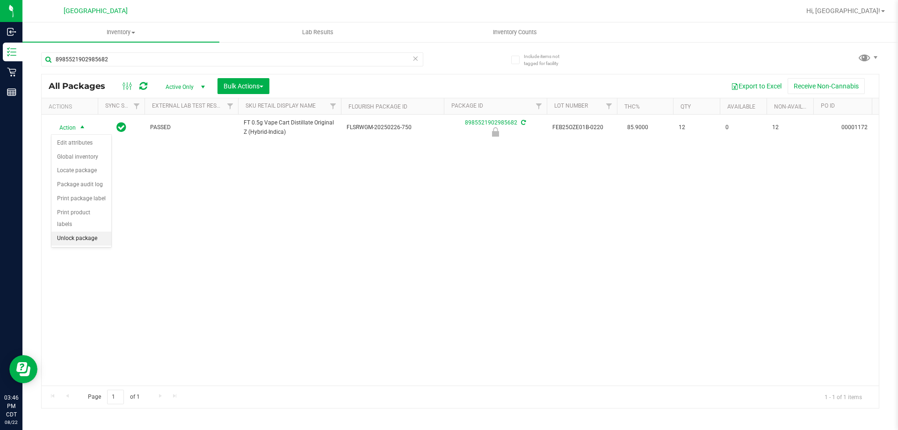
click at [76, 232] on li "Unlock package" at bounding box center [81, 238] width 60 height 14
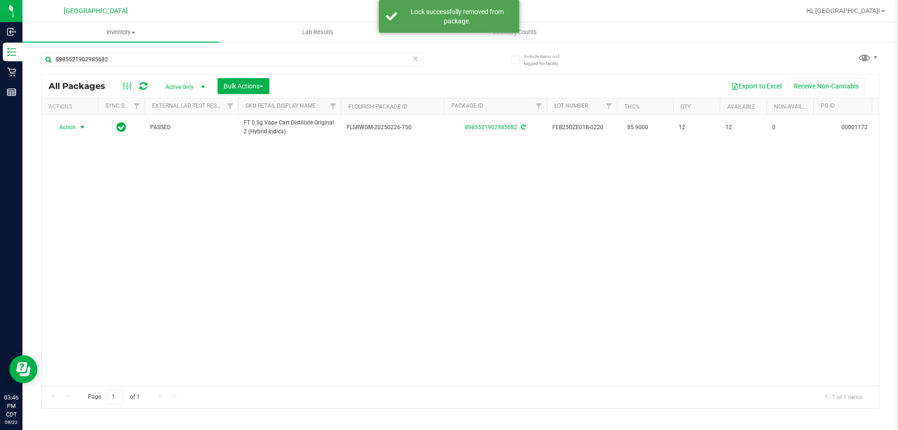
click at [79, 127] on span "select" at bounding box center [82, 126] width 7 height 7
click at [79, 222] on li "Print package label" at bounding box center [87, 226] width 72 height 14
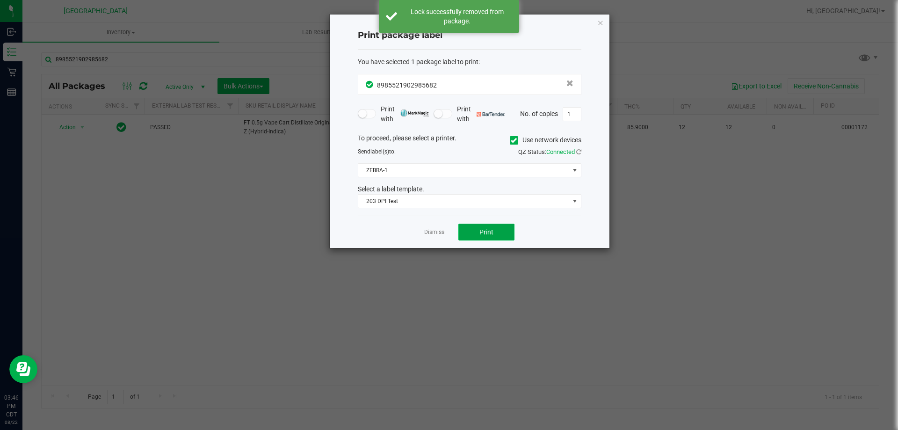
click at [464, 232] on button "Print" at bounding box center [486, 231] width 56 height 17
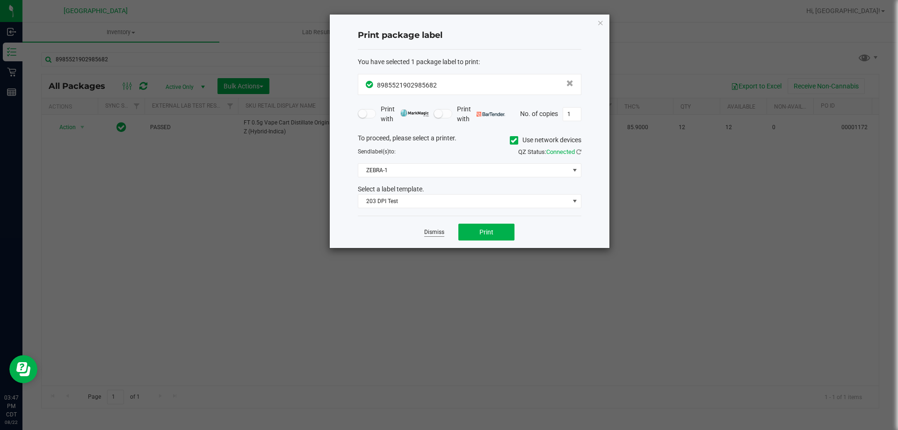
click at [431, 232] on link "Dismiss" at bounding box center [434, 232] width 20 height 8
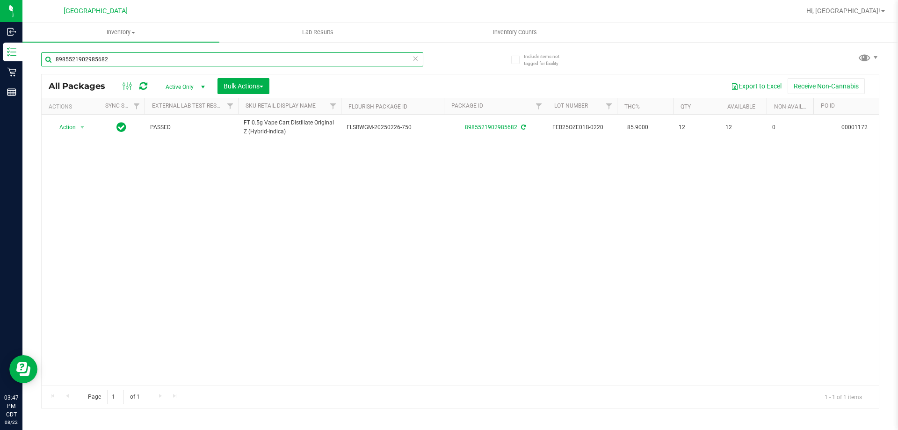
click at [272, 64] on input "8985521902985682" at bounding box center [232, 59] width 382 height 14
type input "JUN25ACG02-0626"
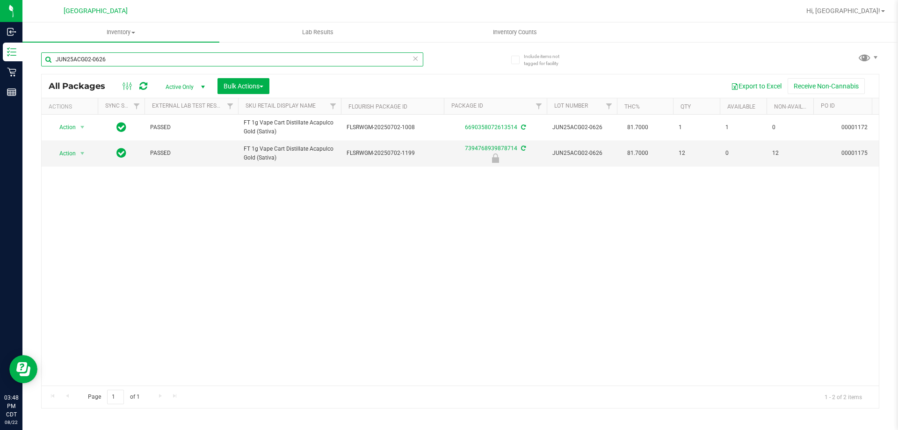
click at [152, 61] on input "JUN25ACG02-0626" at bounding box center [232, 59] width 382 height 14
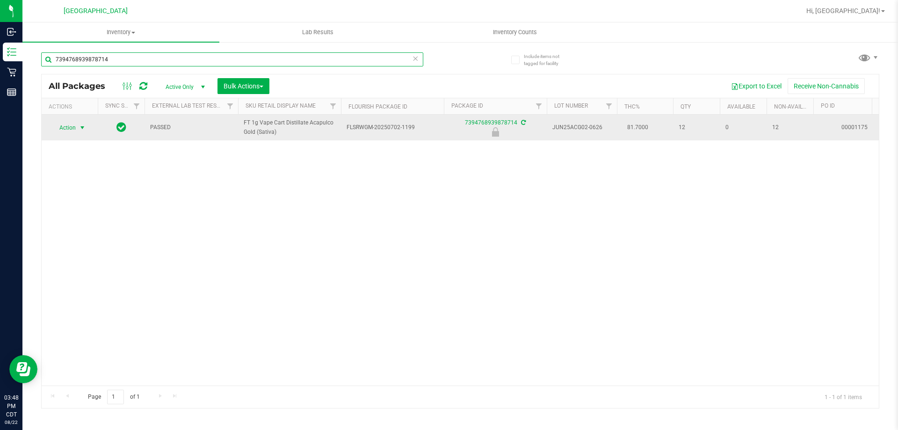
type input "7394768939878714"
click at [63, 124] on span "Action" at bounding box center [63, 127] width 25 height 13
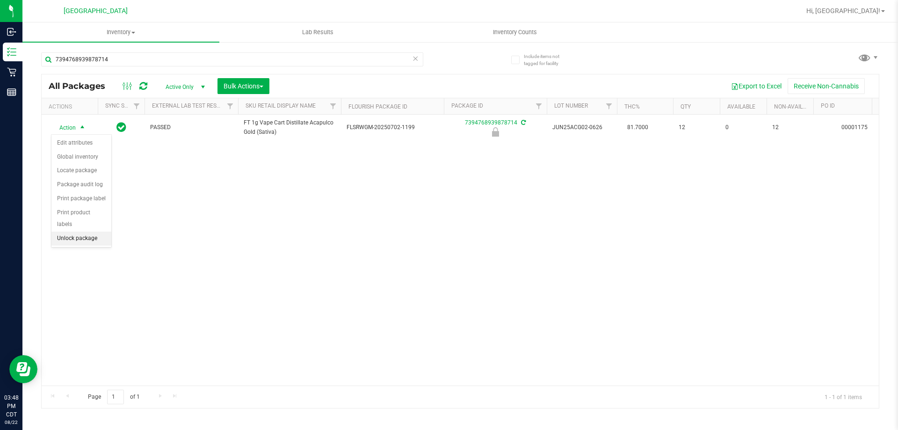
click at [81, 231] on li "Unlock package" at bounding box center [81, 238] width 60 height 14
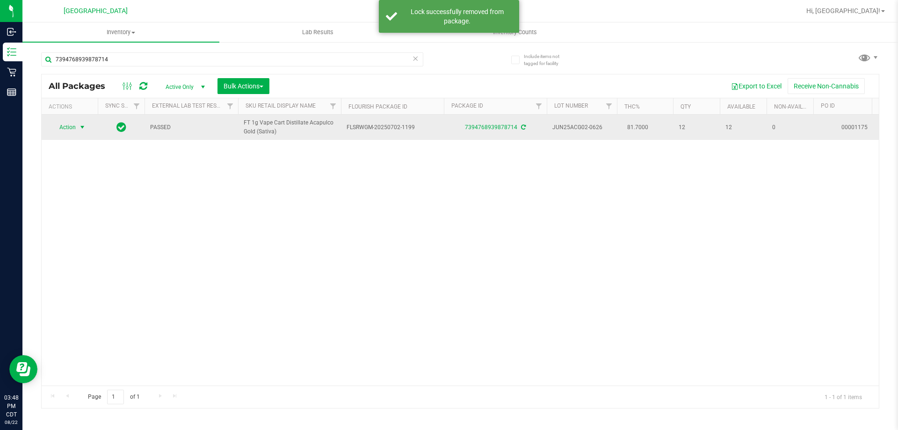
click at [81, 131] on span "select" at bounding box center [82, 126] width 7 height 7
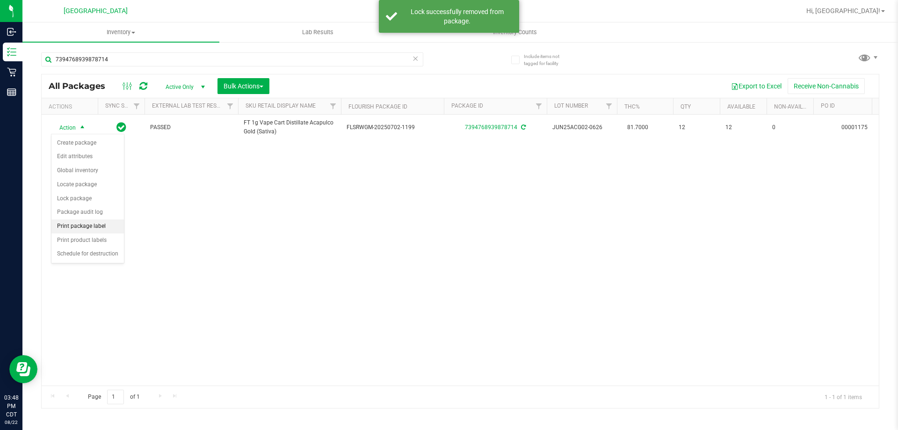
click at [86, 225] on li "Print package label" at bounding box center [87, 226] width 72 height 14
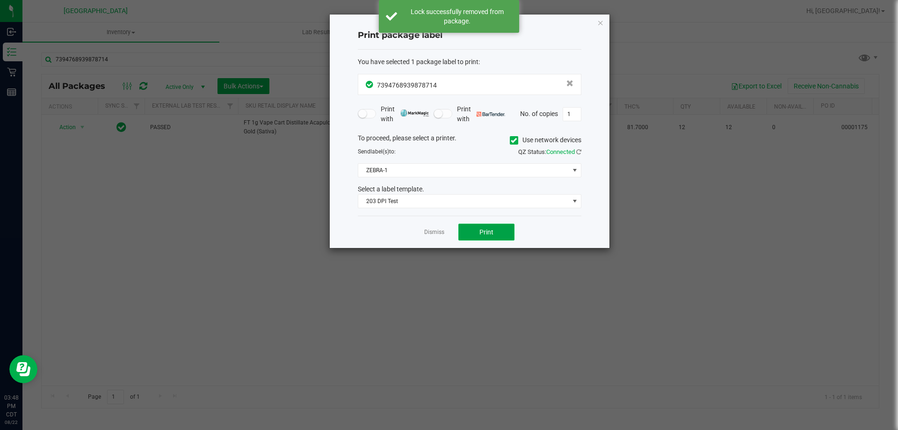
click at [467, 232] on button "Print" at bounding box center [486, 231] width 56 height 17
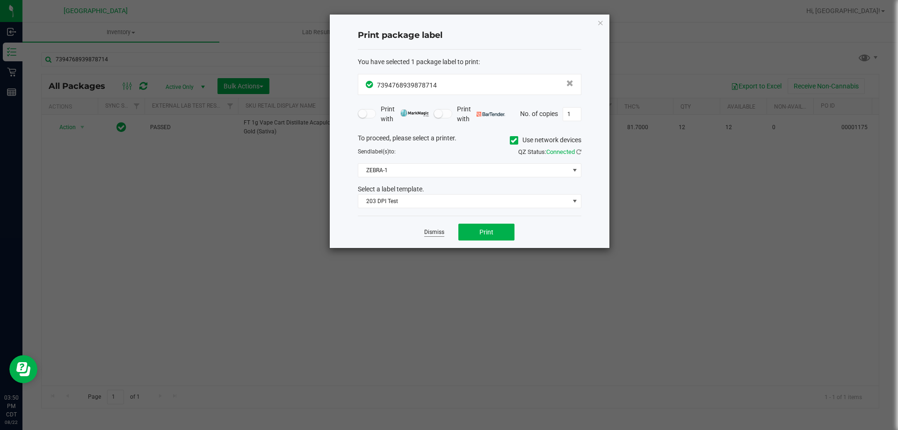
click at [430, 233] on link "Dismiss" at bounding box center [434, 232] width 20 height 8
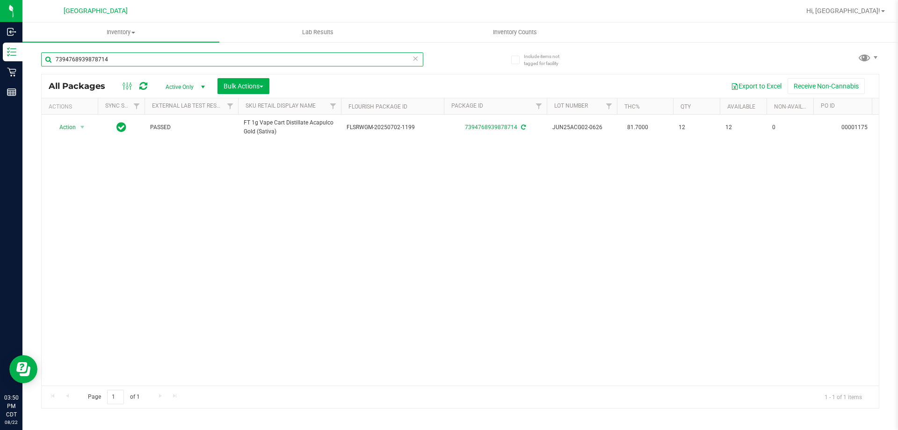
click at [316, 65] on input "7394768939878714" at bounding box center [232, 59] width 382 height 14
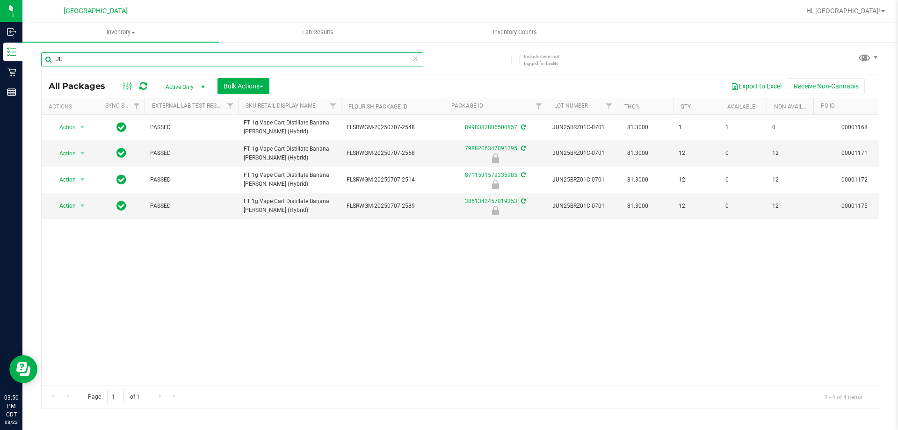
type input "J"
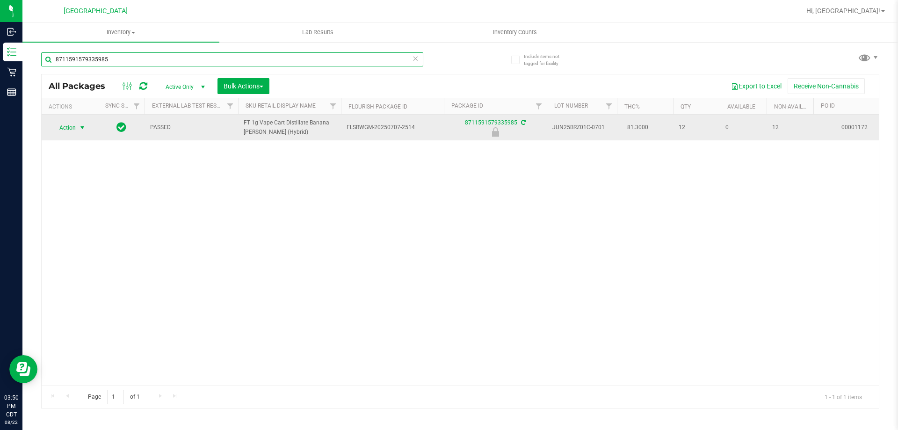
type input "8711591579335985"
click at [80, 125] on span "select" at bounding box center [82, 127] width 7 height 7
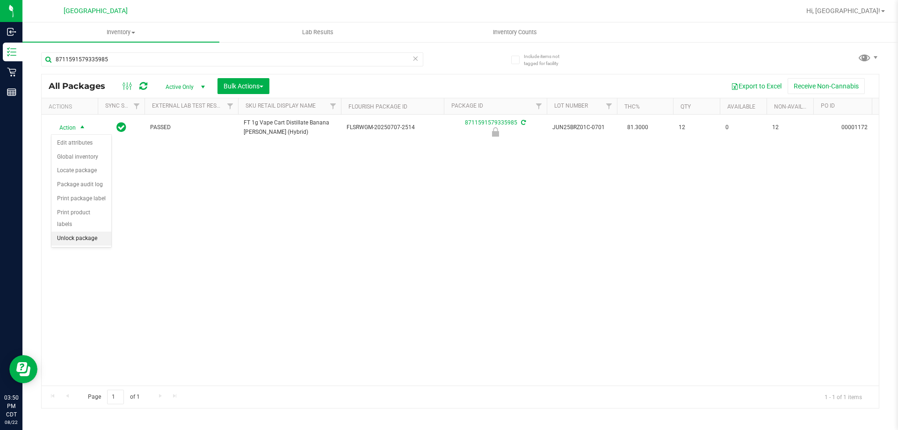
click at [84, 231] on li "Unlock package" at bounding box center [81, 238] width 60 height 14
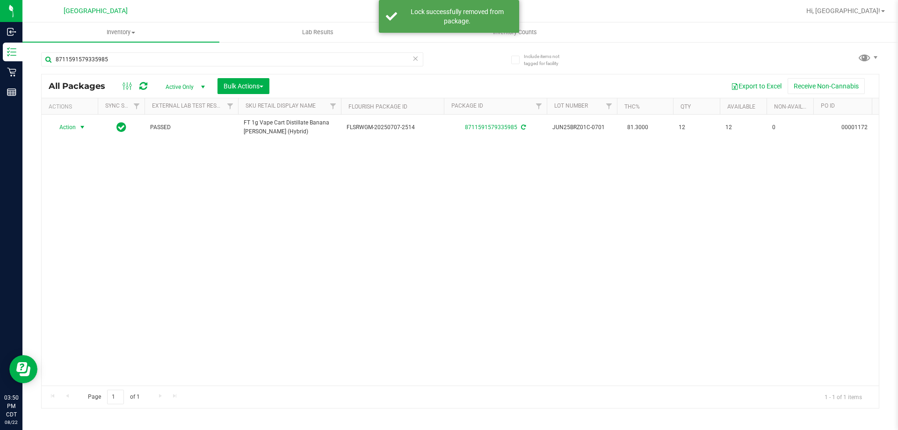
click at [82, 128] on span "select" at bounding box center [82, 126] width 7 height 7
click at [93, 225] on li "Print package label" at bounding box center [87, 226] width 72 height 14
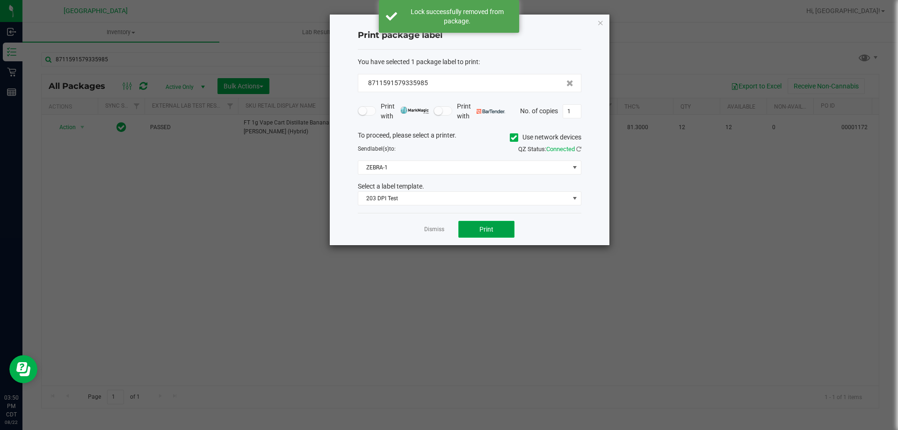
click at [475, 234] on button "Print" at bounding box center [486, 229] width 56 height 17
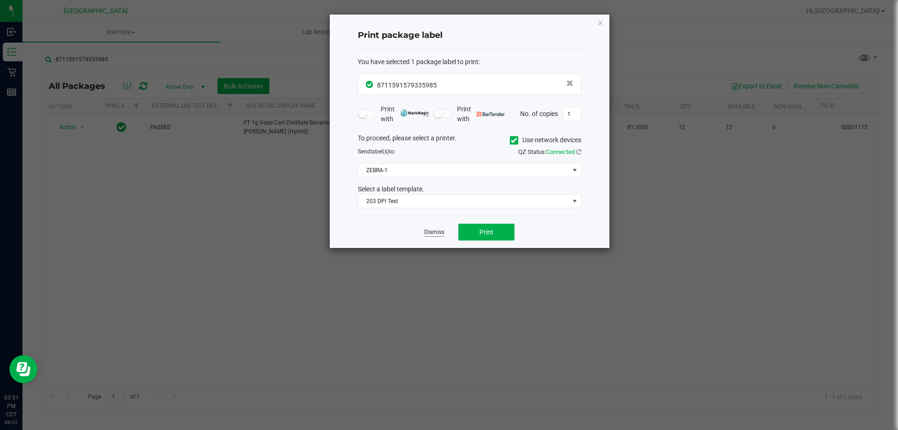
click at [441, 231] on link "Dismiss" at bounding box center [434, 232] width 20 height 8
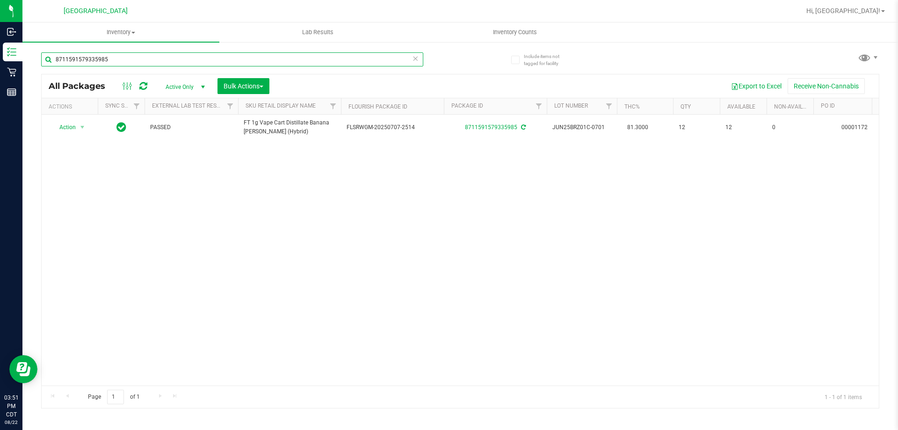
click at [296, 57] on input "8711591579335985" at bounding box center [232, 59] width 382 height 14
type input "MAR25GCK01-0520"
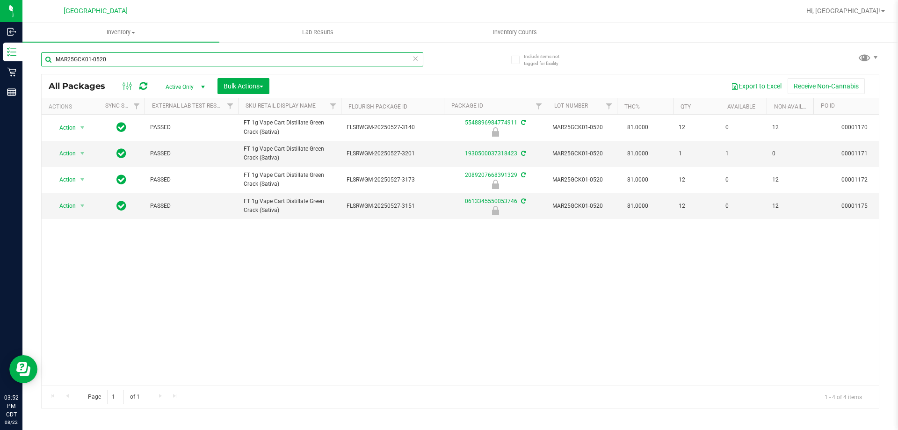
click at [122, 63] on input "MAR25GCK01-0520" at bounding box center [232, 59] width 382 height 14
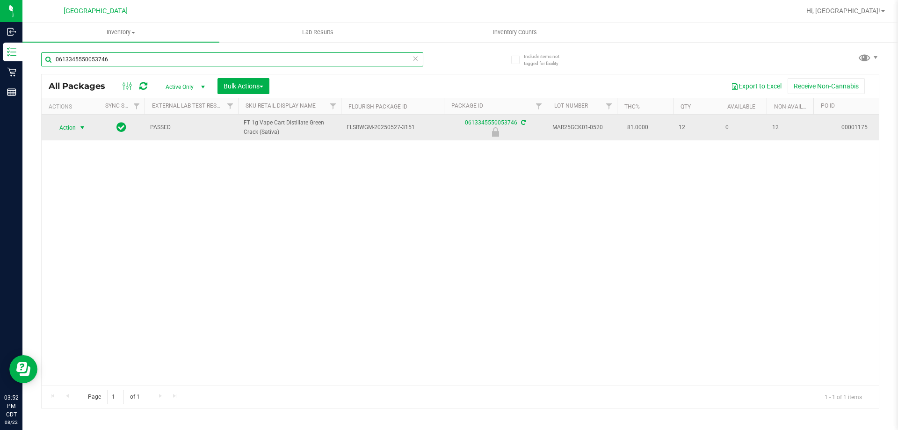
type input "0613345550053746"
click at [82, 125] on span "select" at bounding box center [82, 127] width 7 height 7
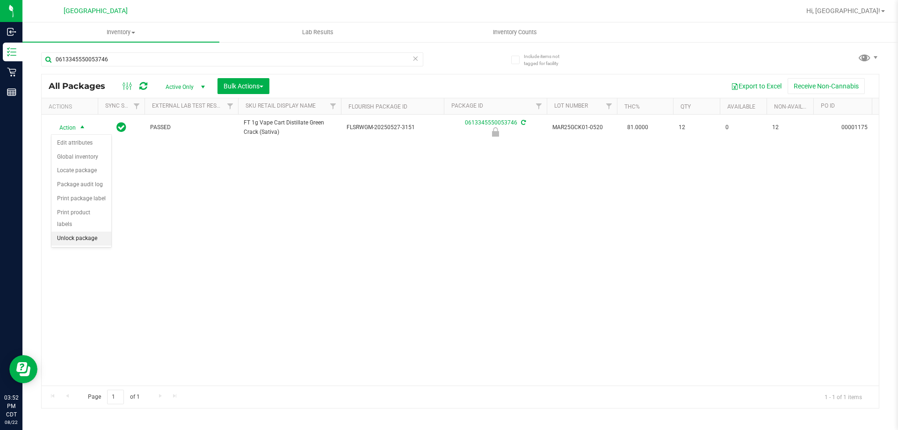
click at [77, 231] on li "Unlock package" at bounding box center [81, 238] width 60 height 14
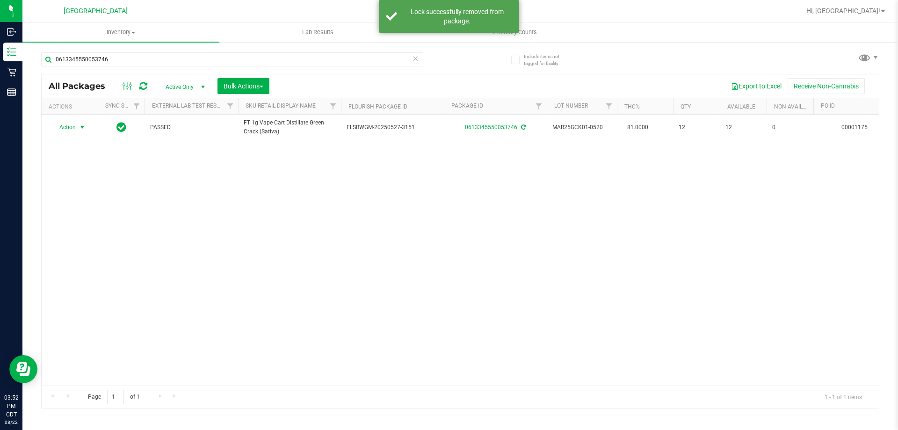
click at [85, 128] on span "select" at bounding box center [82, 126] width 7 height 7
click at [98, 226] on li "Print package label" at bounding box center [87, 226] width 72 height 14
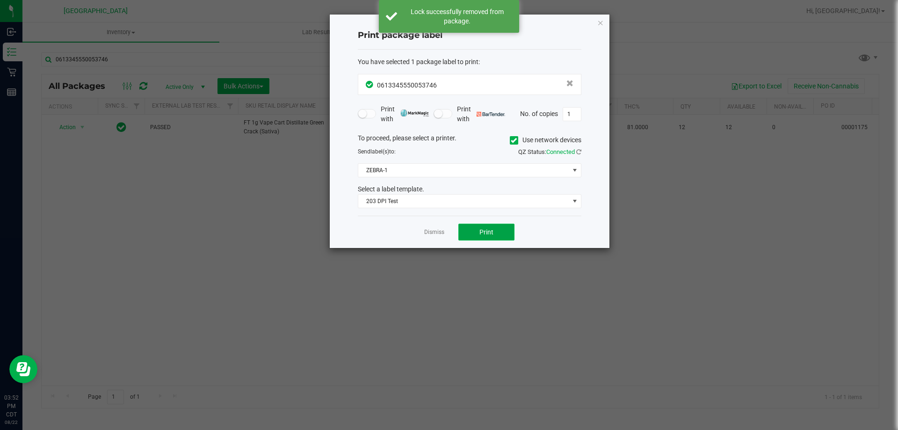
click at [491, 230] on span "Print" at bounding box center [486, 231] width 14 height 7
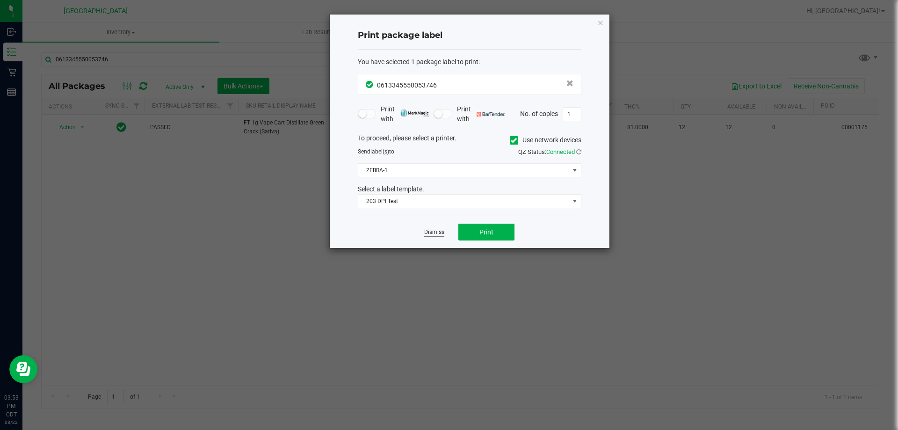
drag, startPoint x: 429, startPoint y: 226, endPoint x: 425, endPoint y: 232, distance: 7.4
click at [427, 229] on div "Dismiss Print" at bounding box center [469, 231] width 223 height 32
click at [425, 232] on link "Dismiss" at bounding box center [434, 232] width 20 height 8
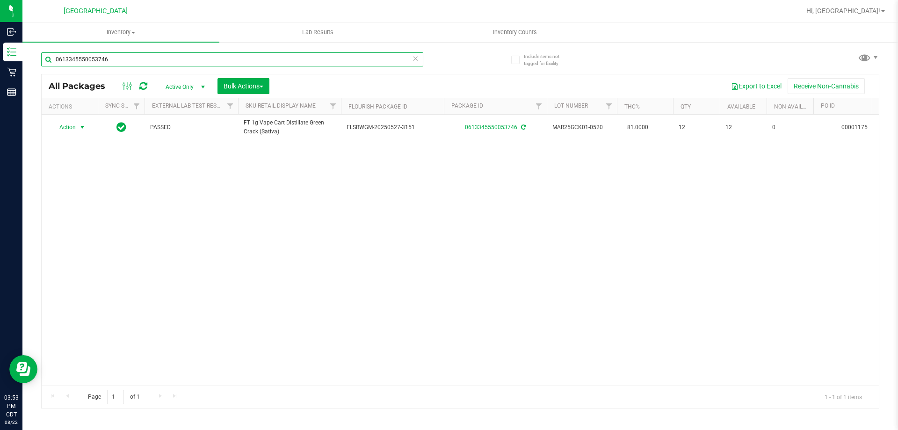
click at [215, 59] on input "0613345550053746" at bounding box center [232, 59] width 382 height 14
type input "MAY25SBC01C-0513"
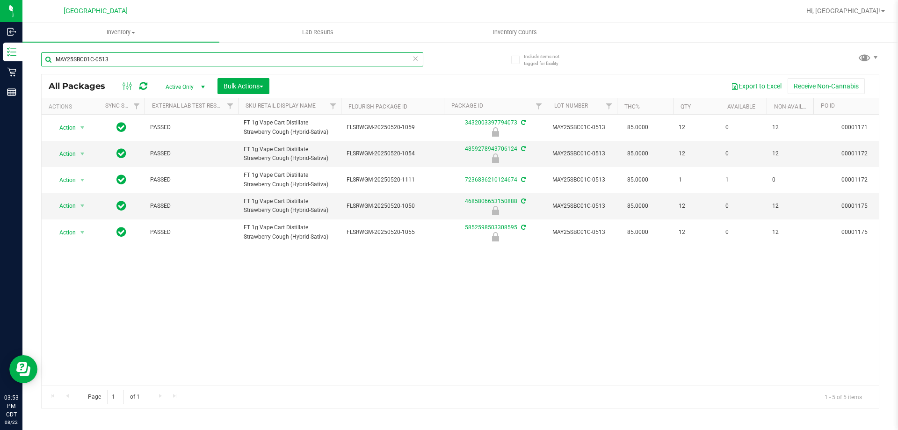
click at [119, 63] on input "MAY25SBC01C-0513" at bounding box center [232, 59] width 382 height 14
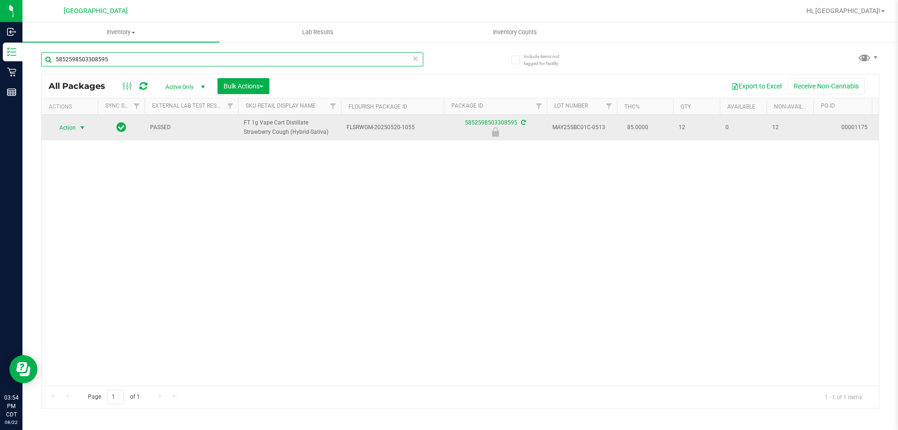
type input "5852598503308595"
click at [84, 127] on span "select" at bounding box center [82, 127] width 7 height 7
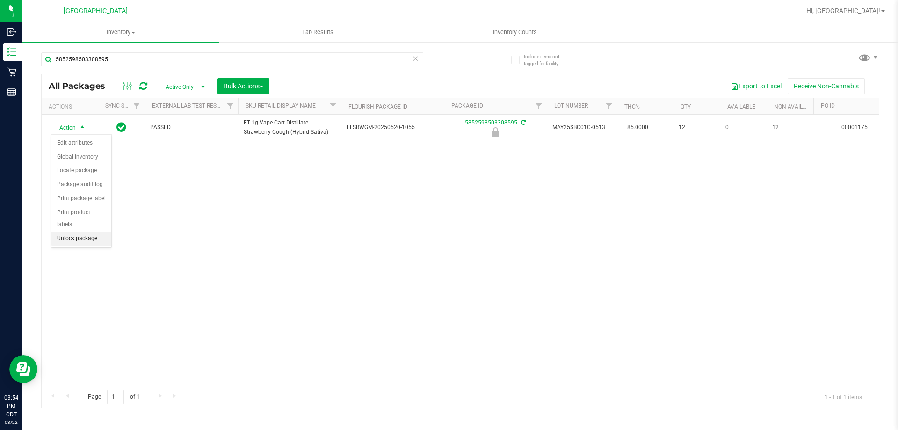
click at [74, 231] on li "Unlock package" at bounding box center [81, 238] width 60 height 14
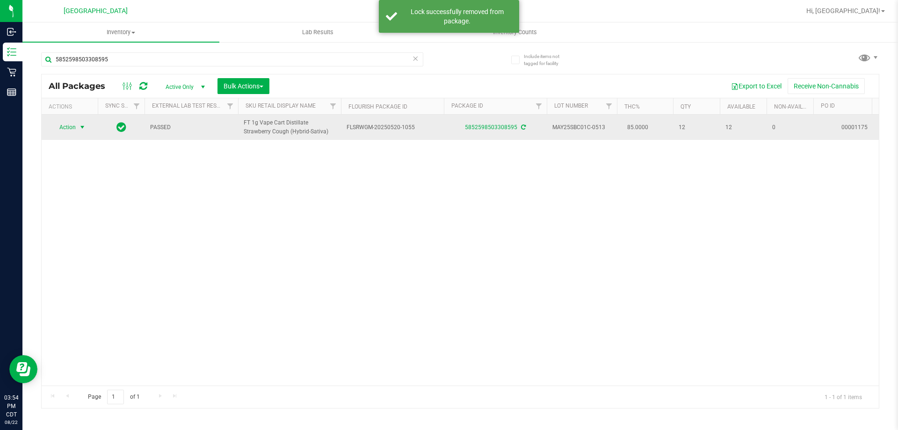
click at [85, 127] on span "select" at bounding box center [82, 126] width 7 height 7
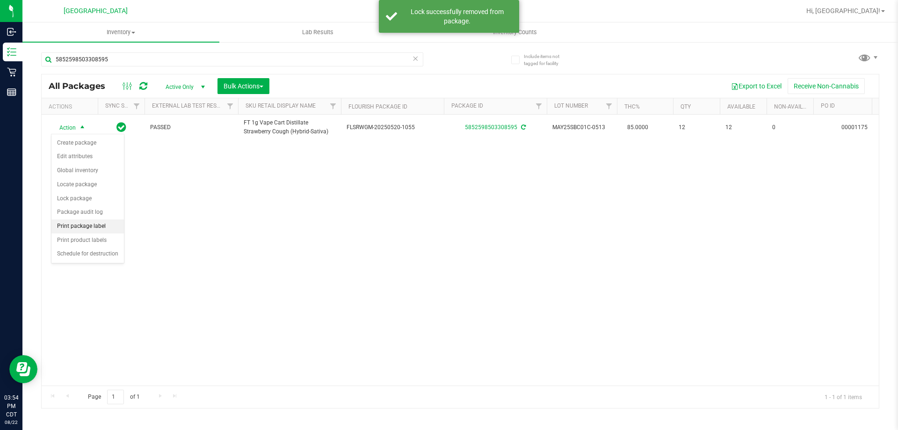
click at [107, 224] on li "Print package label" at bounding box center [87, 226] width 72 height 14
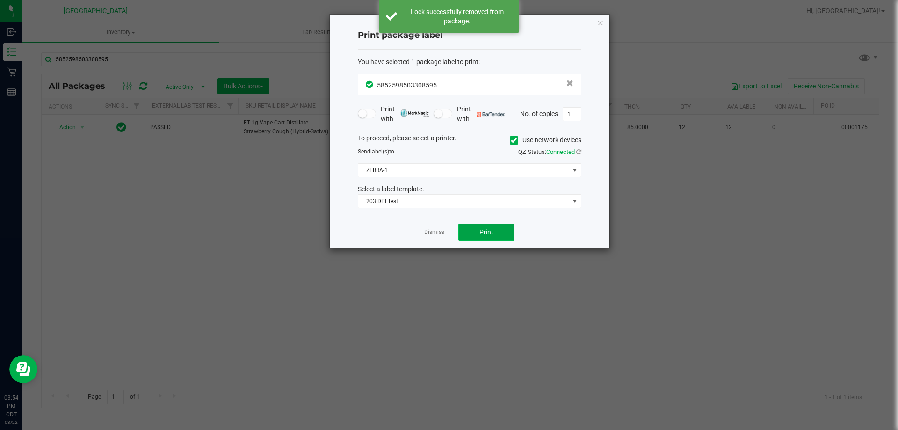
click at [464, 231] on button "Print" at bounding box center [486, 231] width 56 height 17
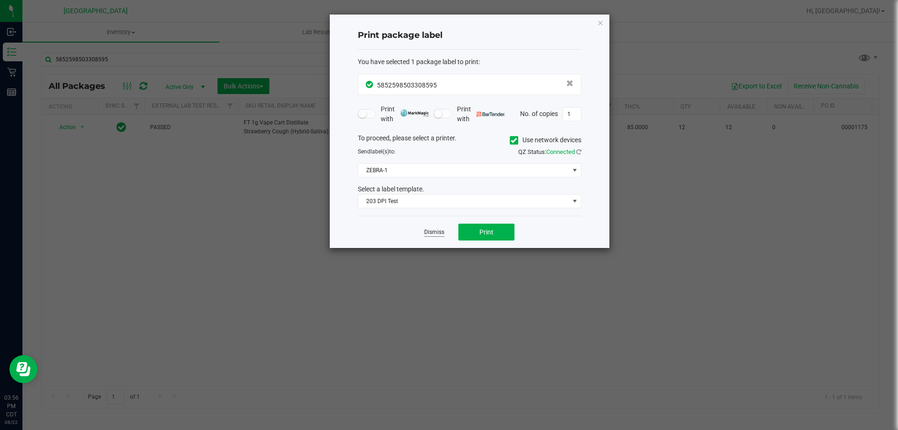
click at [439, 231] on link "Dismiss" at bounding box center [434, 232] width 20 height 8
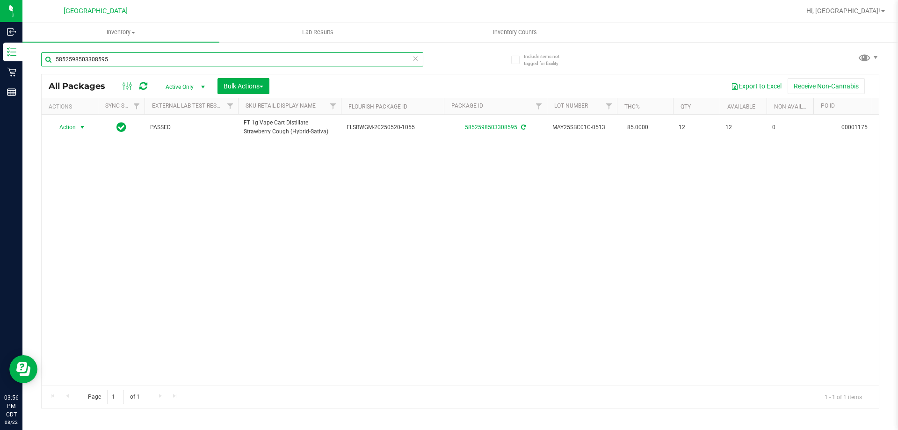
click at [245, 60] on input "5852598503308595" at bounding box center [232, 59] width 382 height 14
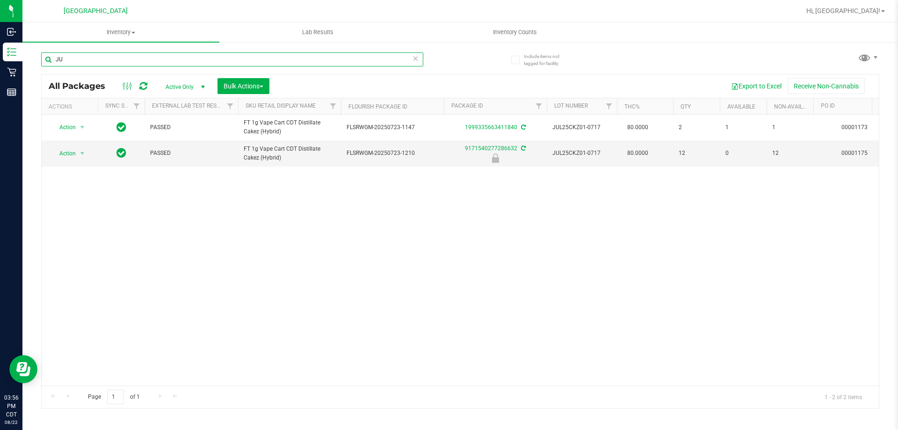
type input "J"
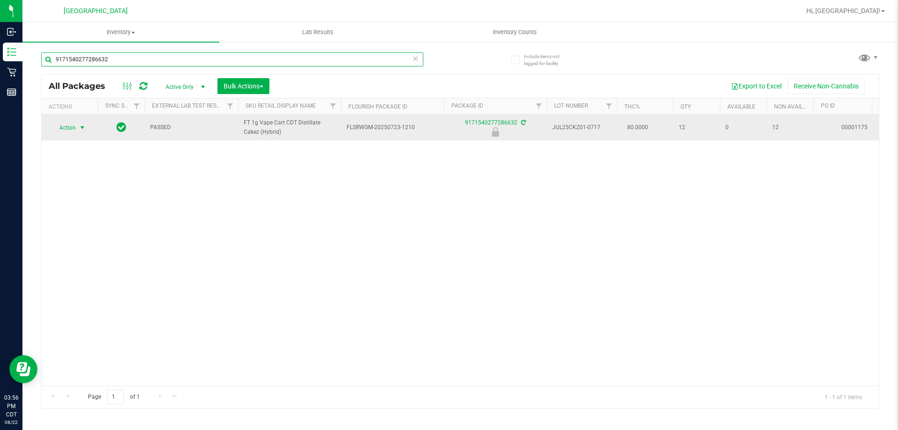
type input "9171540277286632"
click at [80, 131] on span "select" at bounding box center [82, 127] width 7 height 7
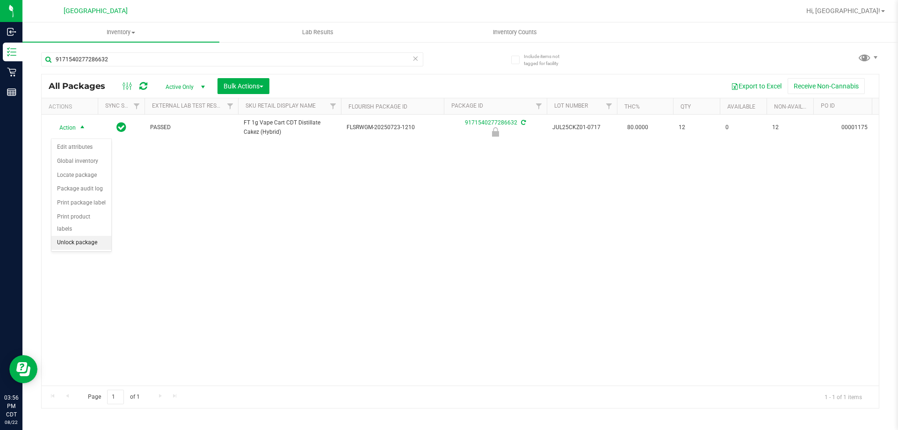
click at [81, 236] on li "Unlock package" at bounding box center [81, 243] width 60 height 14
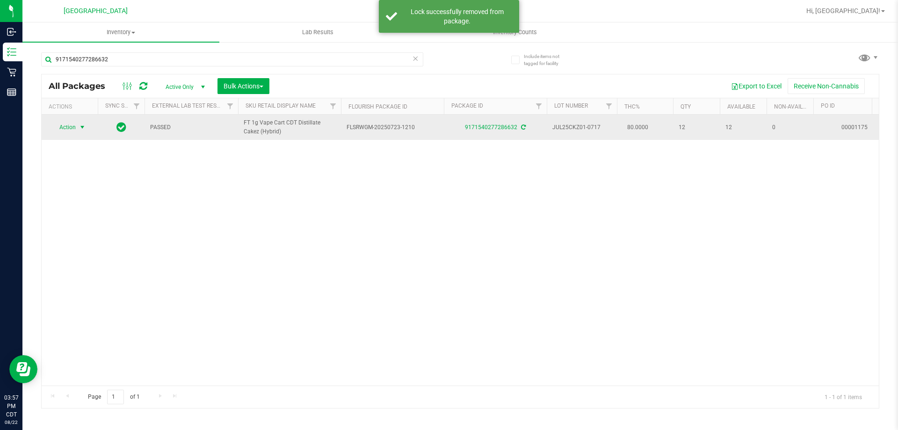
click at [84, 131] on span "select" at bounding box center [82, 126] width 7 height 7
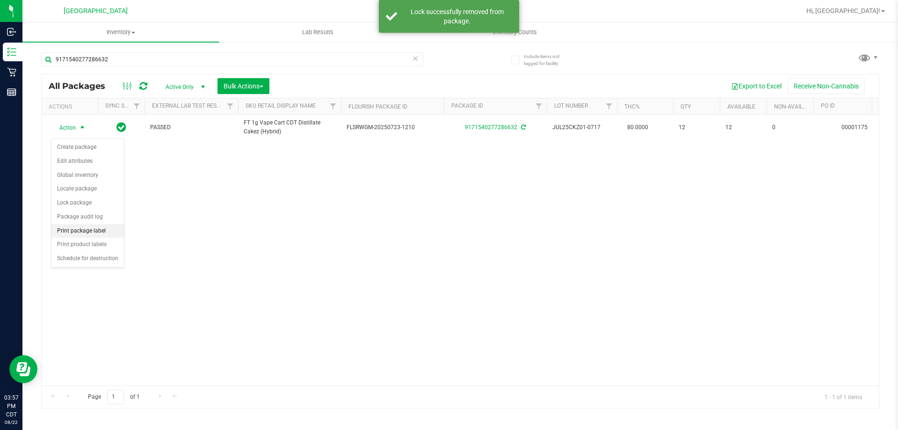
click at [91, 228] on li "Print package label" at bounding box center [87, 231] width 72 height 14
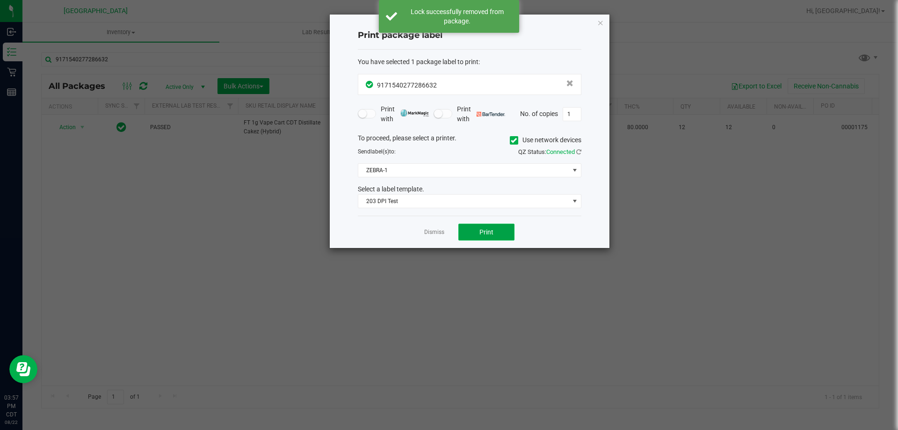
click at [482, 234] on span "Print" at bounding box center [486, 231] width 14 height 7
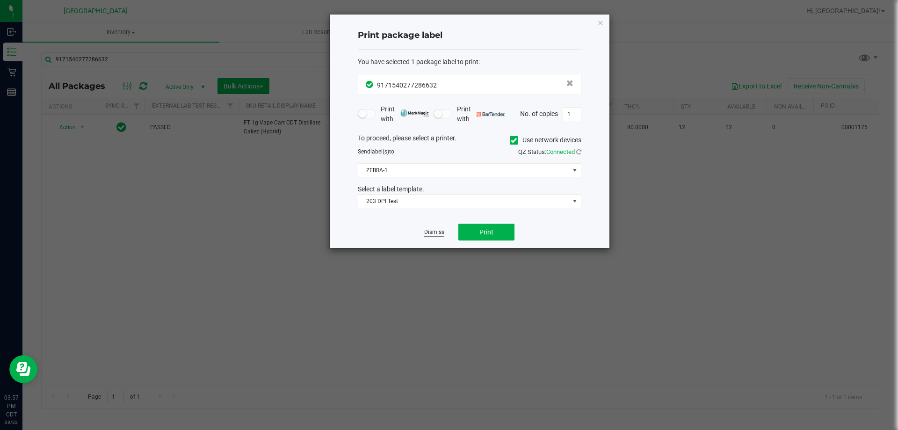
click at [428, 233] on link "Dismiss" at bounding box center [434, 232] width 20 height 8
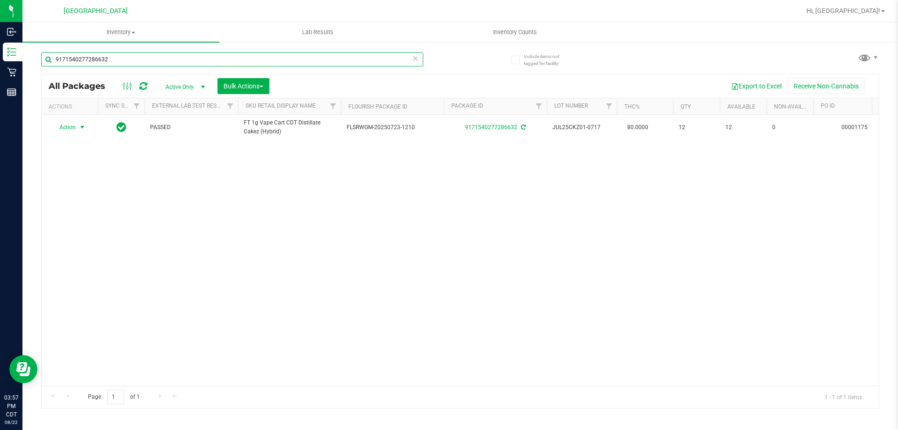
click at [331, 60] on input "9171540277286632" at bounding box center [232, 59] width 382 height 14
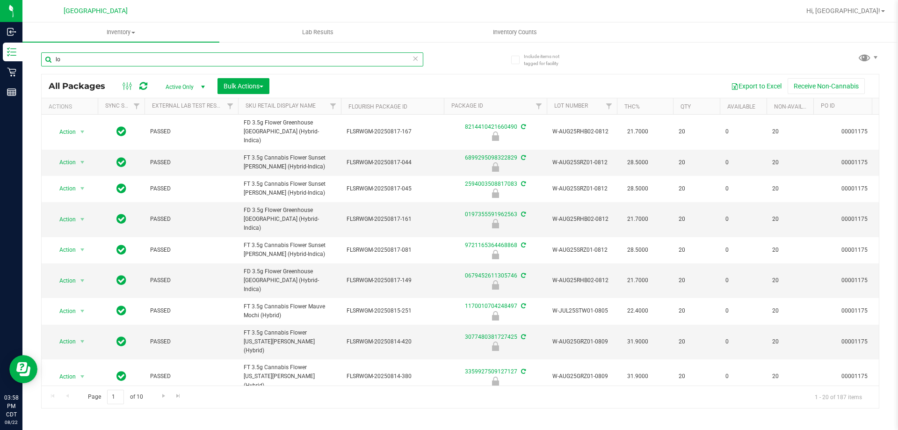
type input "l"
type input "JUN25DDA01-0710"
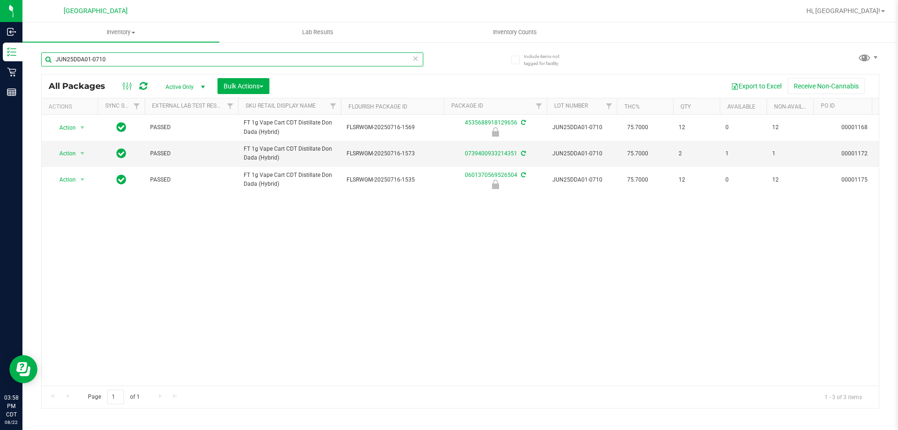
click at [264, 64] on input "JUN25DDA01-0710" at bounding box center [232, 59] width 382 height 14
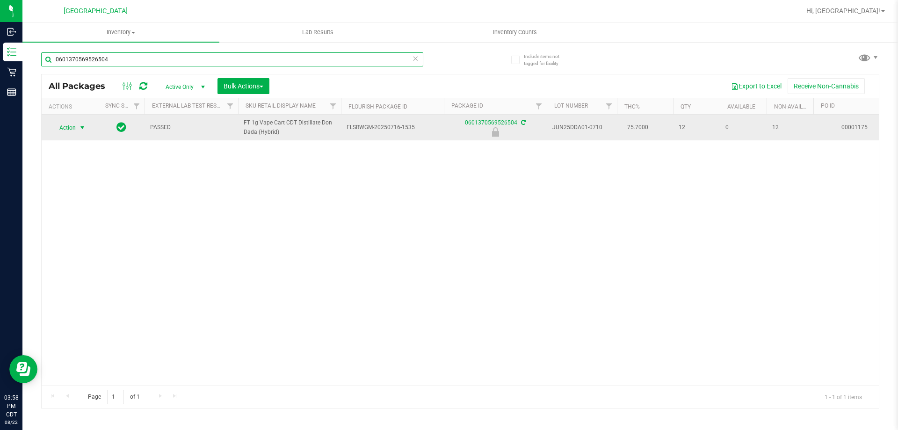
type input "0601370569526504"
click at [84, 131] on span "select" at bounding box center [82, 127] width 7 height 7
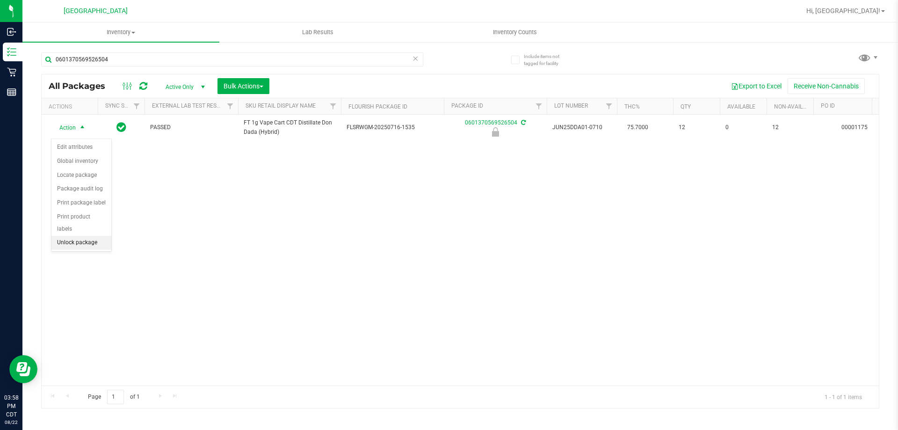
click at [75, 236] on li "Unlock package" at bounding box center [81, 243] width 60 height 14
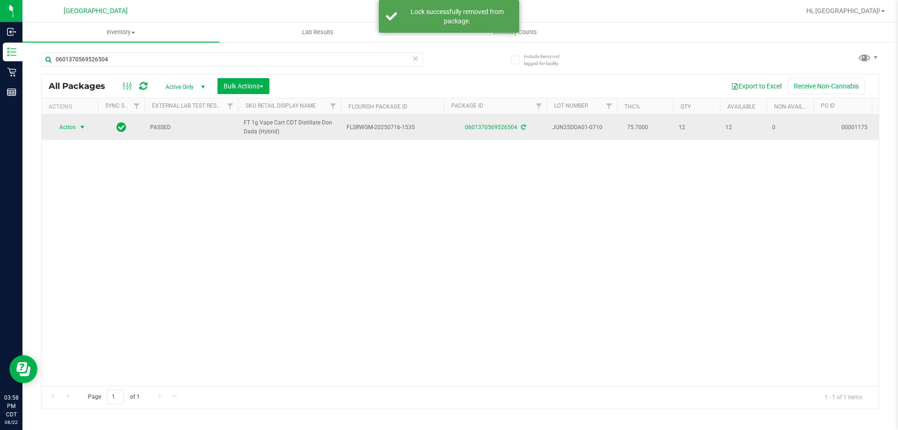
click at [83, 131] on span "select" at bounding box center [82, 126] width 7 height 7
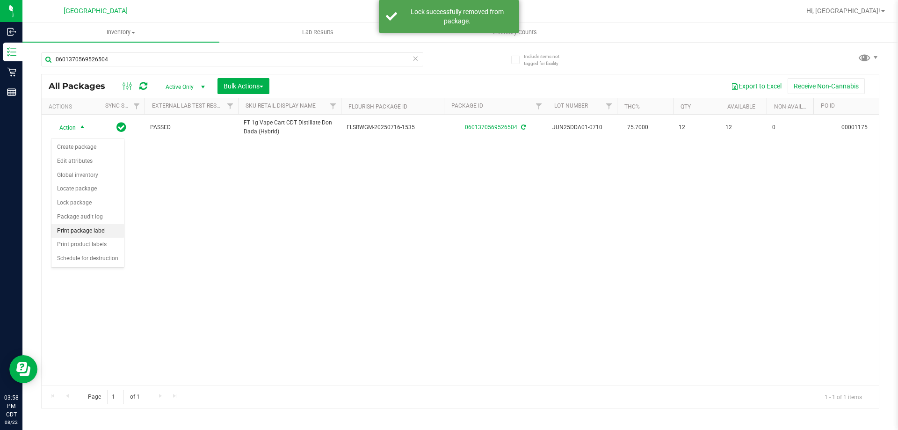
click at [101, 231] on li "Print package label" at bounding box center [87, 231] width 72 height 14
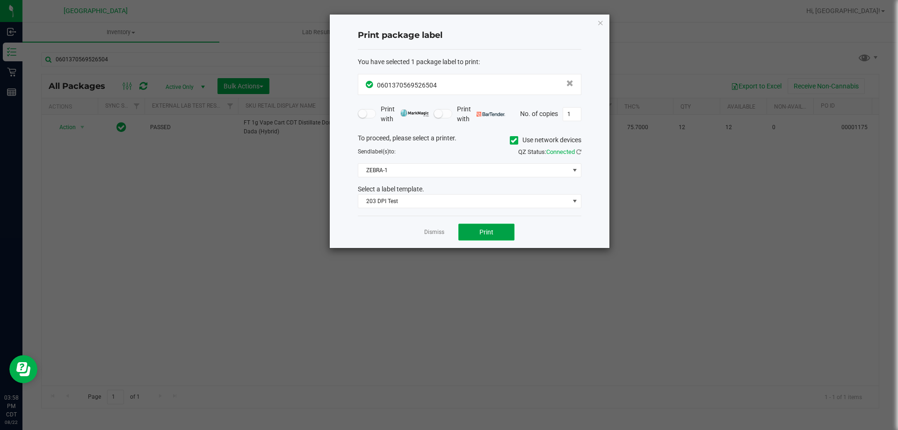
click at [474, 234] on button "Print" at bounding box center [486, 231] width 56 height 17
click at [444, 236] on link "Dismiss" at bounding box center [434, 232] width 20 height 8
